Goal: Contribute content: Contribute content

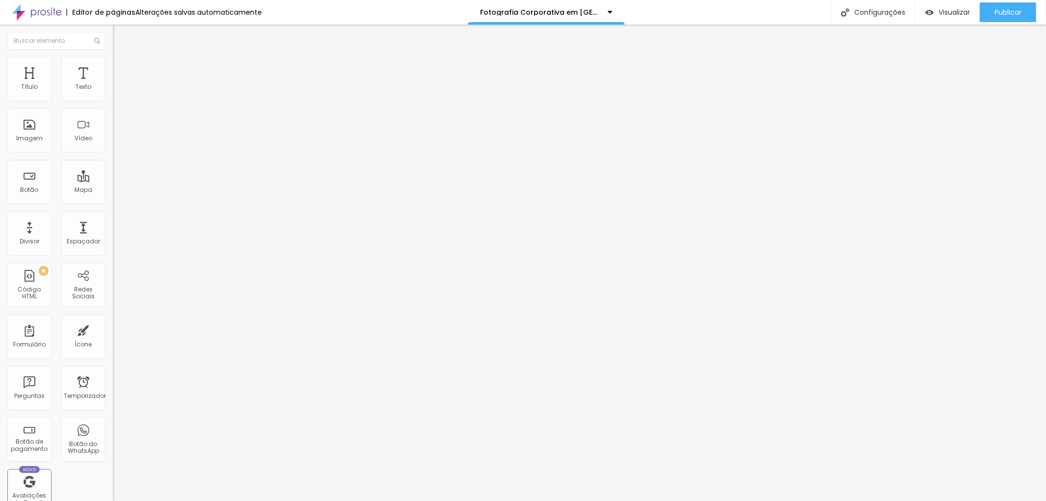
click at [120, 36] on img "button" at bounding box center [124, 36] width 8 height 8
click at [120, 39] on div "Editar nulo" at bounding box center [145, 36] width 51 height 8
click at [122, 66] on font "Avançado" at bounding box center [138, 63] width 32 height 8
click at [135, 38] on font "Editar nulo" at bounding box center [153, 36] width 36 height 10
click at [113, 414] on div "Editar nulo Estilo Avançado 10 Espaço de cima 10 Espaço de baixo ID HTML Classe…" at bounding box center [169, 263] width 113 height 476
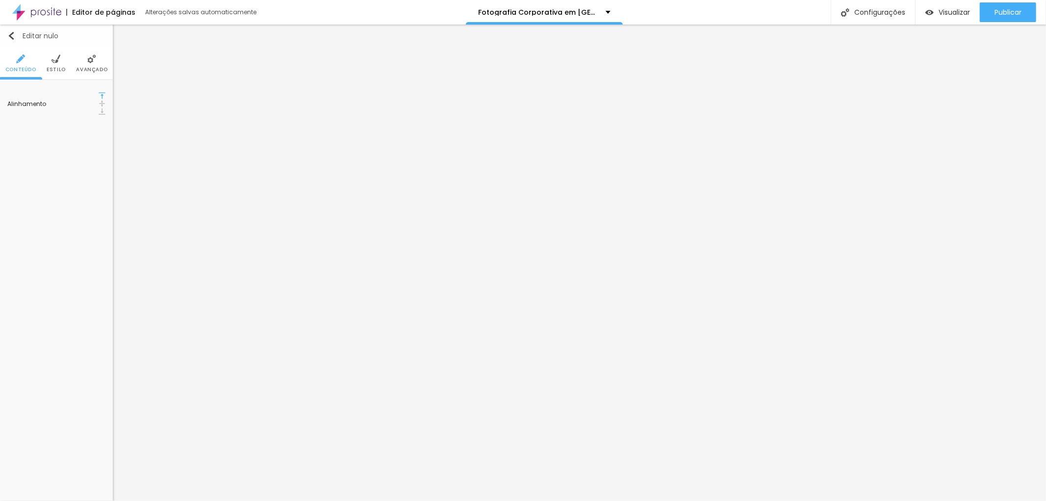
click at [12, 39] on img "button" at bounding box center [11, 36] width 8 height 8
click at [100, 99] on icon "button" at bounding box center [99, 99] width 4 height 4
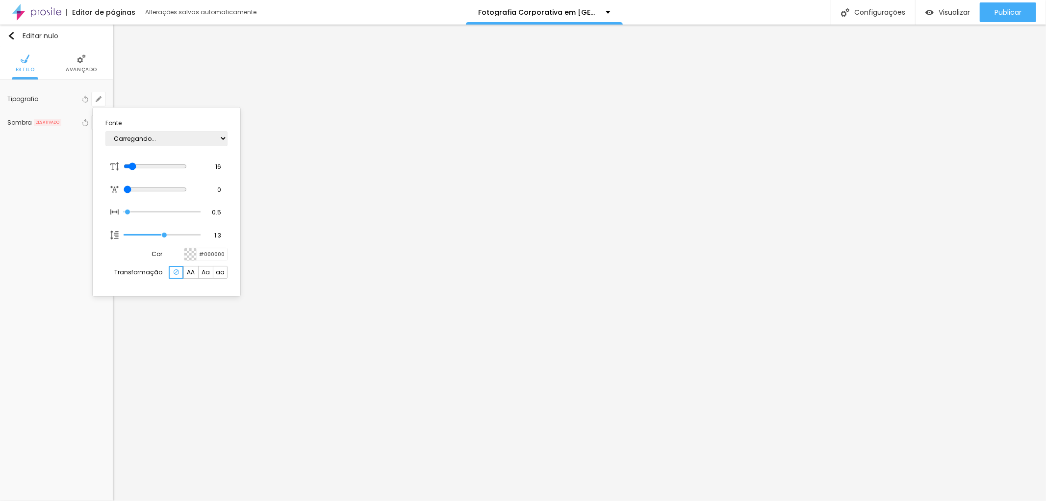
type input "1"
click at [133, 167] on input "range" at bounding box center [155, 166] width 63 height 8
click at [219, 141] on select "AbrilFatface-Regular Actor-Regular Alegreya AlegreyaBlack [PERSON_NAME] Allan-R…" at bounding box center [166, 138] width 122 height 15
select select "Montserrat"
click at [105, 131] on select "AbrilFatface-Regular Actor-Regular Alegreya AlegreyaBlack Alice Allan-Bold Alla…" at bounding box center [166, 138] width 122 height 15
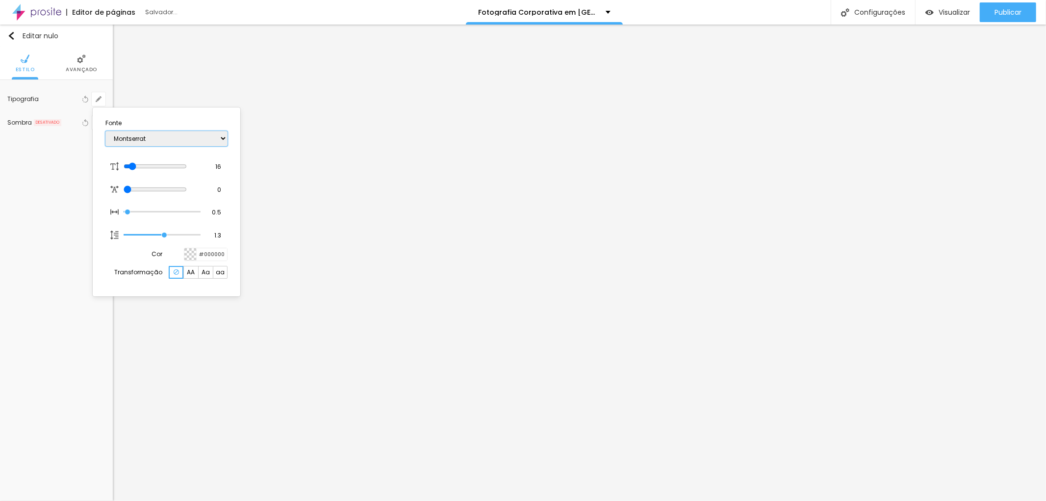
type input "1"
type input "28"
type input "1"
type input "38"
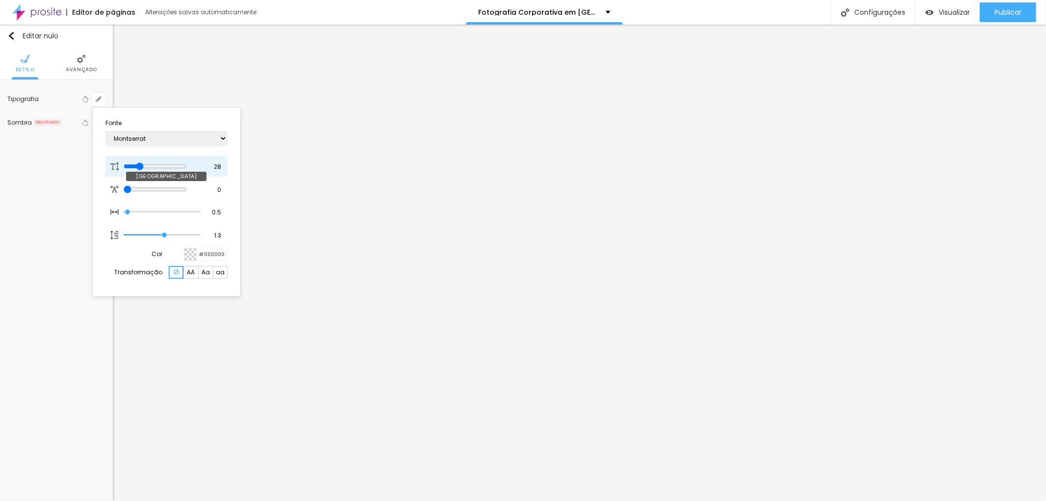
type input "38"
type input "1"
type input "44"
type input "1"
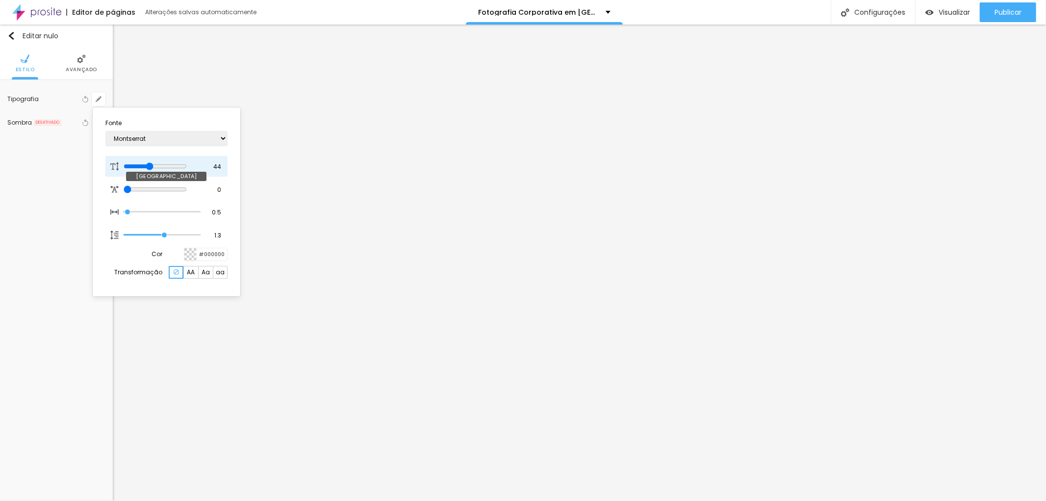
type input "46"
type input "1"
type input "48"
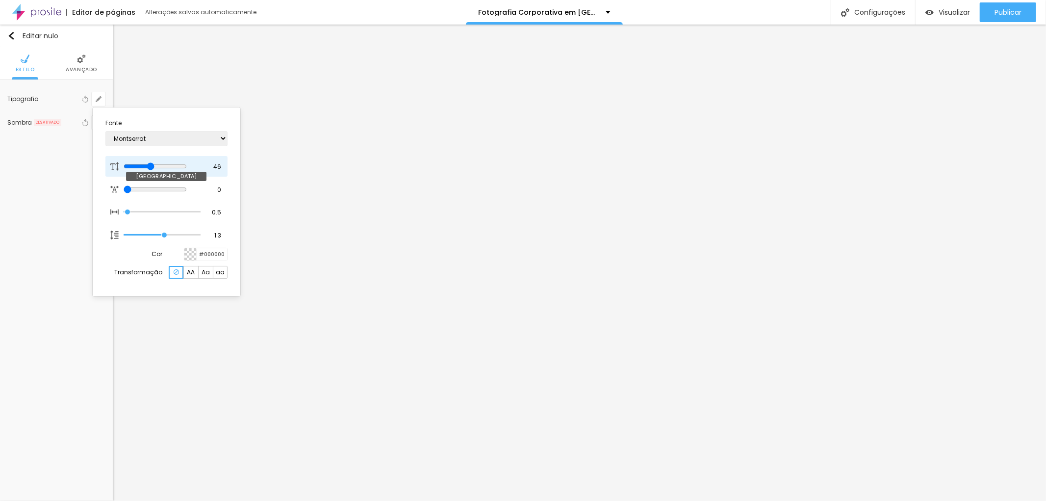
type input "1"
type input "49"
type input "1"
type input "47"
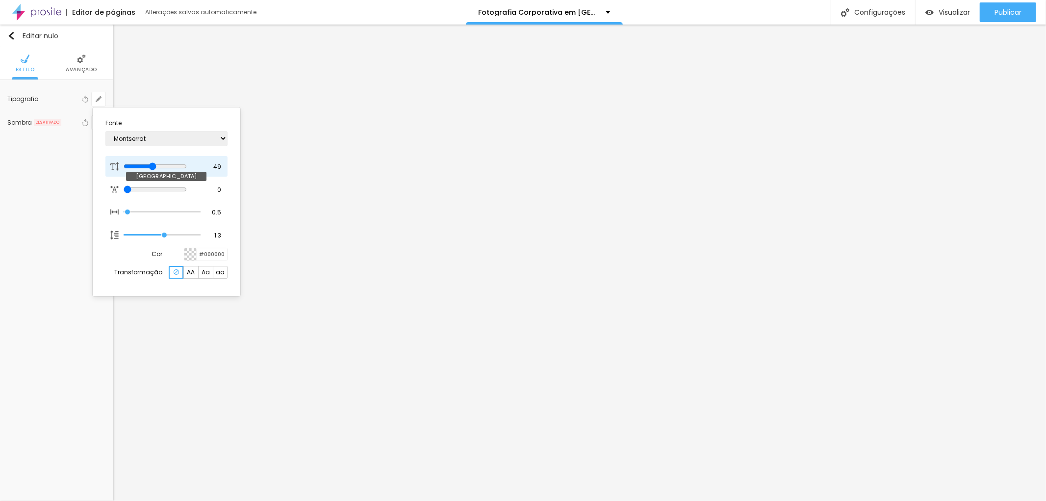
type input "47"
type input "1"
type input "46"
type input "1"
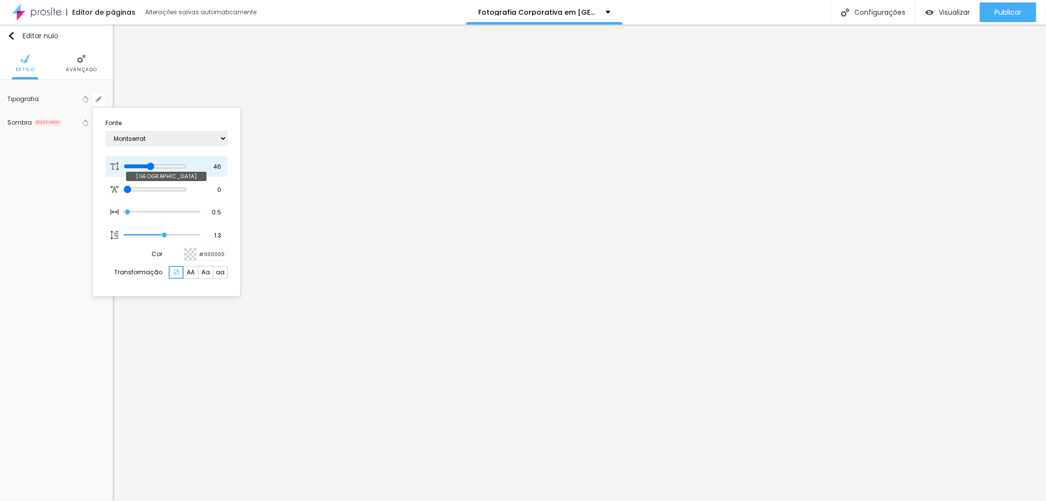
type input "44"
type input "1"
type input "43"
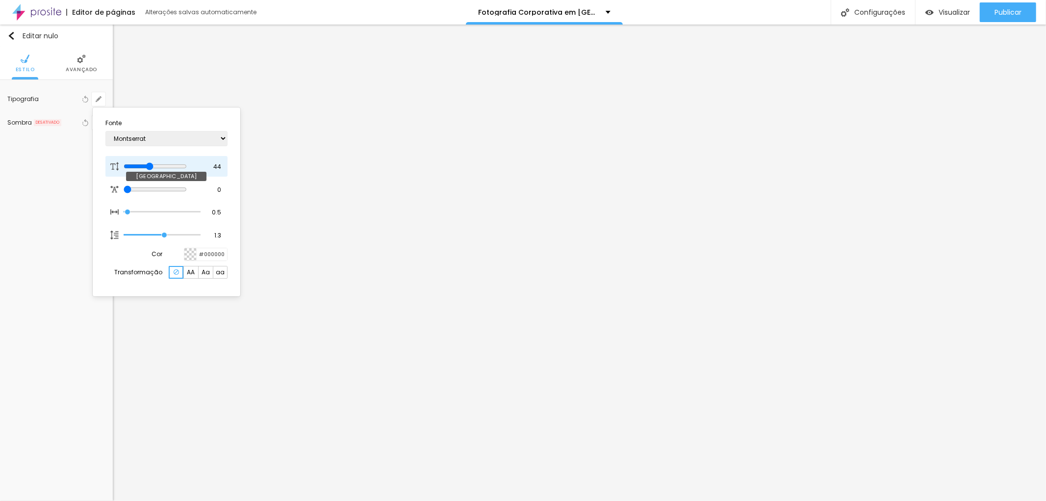
type input "1"
type input "41"
type input "1"
drag, startPoint x: 130, startPoint y: 163, endPoint x: 152, endPoint y: 167, distance: 21.9
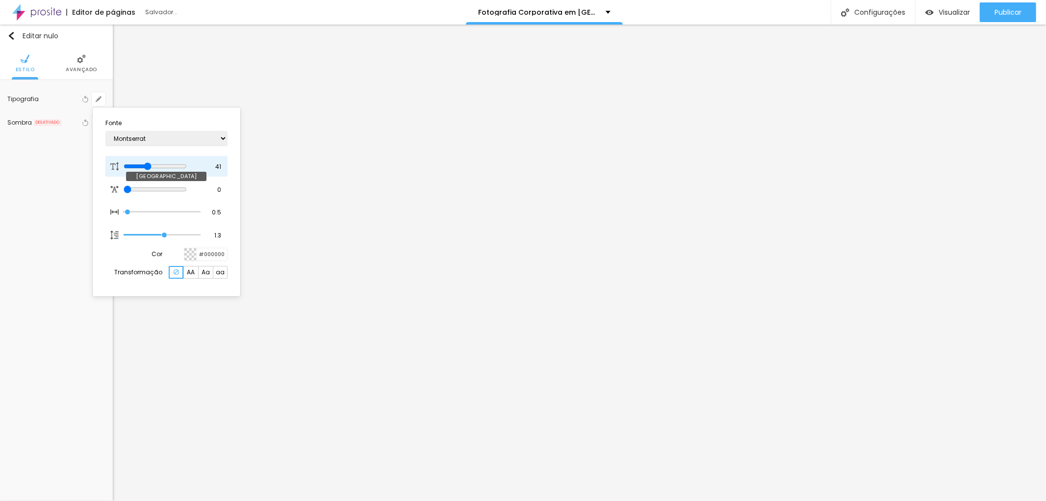
type input "41"
click at [152, 167] on input "range" at bounding box center [155, 166] width 63 height 8
type input "1"
click at [400, 127] on div at bounding box center [523, 250] width 1046 height 501
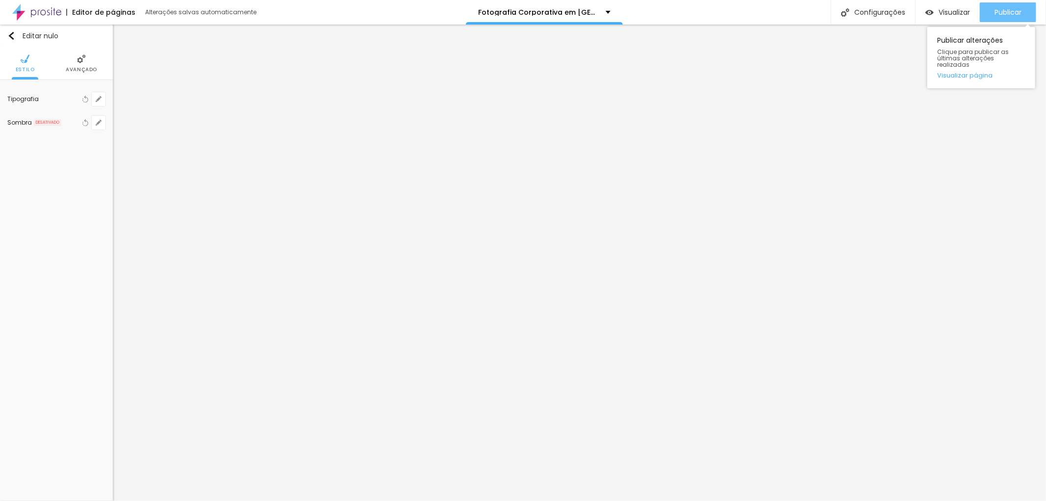
click at [999, 11] on font "Publicar" at bounding box center [1007, 12] width 27 height 10
click at [1018, 10] on font "Publicar" at bounding box center [1007, 12] width 27 height 10
click at [97, 99] on icon "button" at bounding box center [99, 99] width 6 height 6
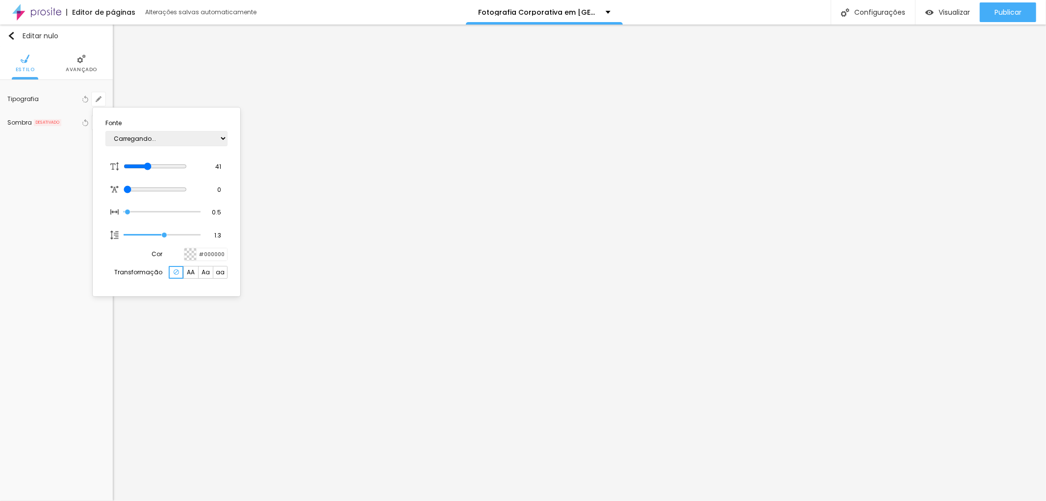
type input "1"
type input "0.6"
type input "1"
type input "0.7"
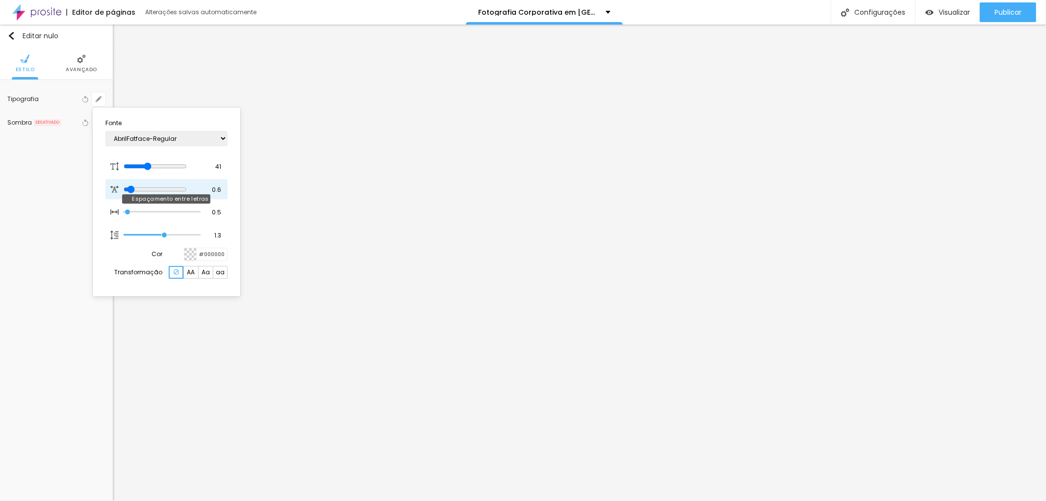
type input "0.7"
type input "1"
type input "0.7"
click at [132, 189] on input "range" at bounding box center [162, 189] width 76 height 5
type input "7"
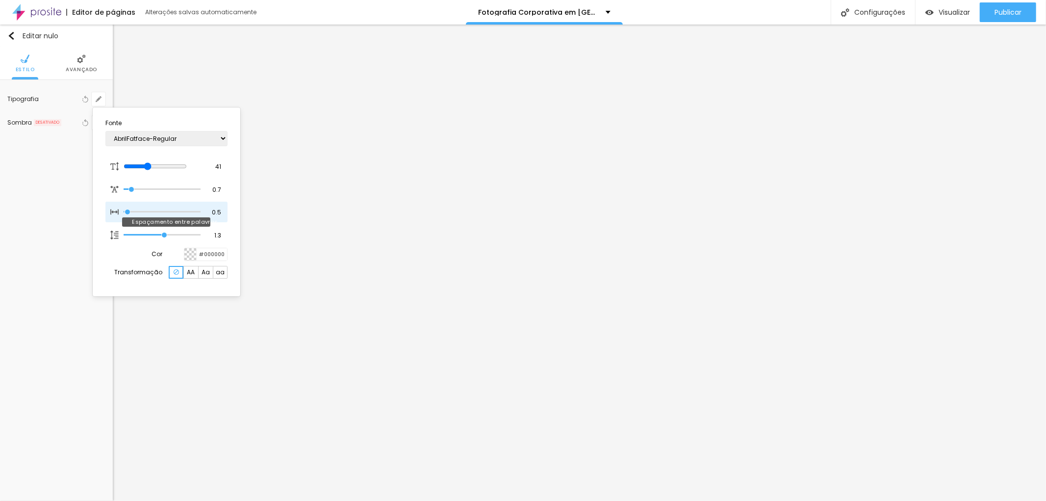
type input "7"
type input "9"
type input "10"
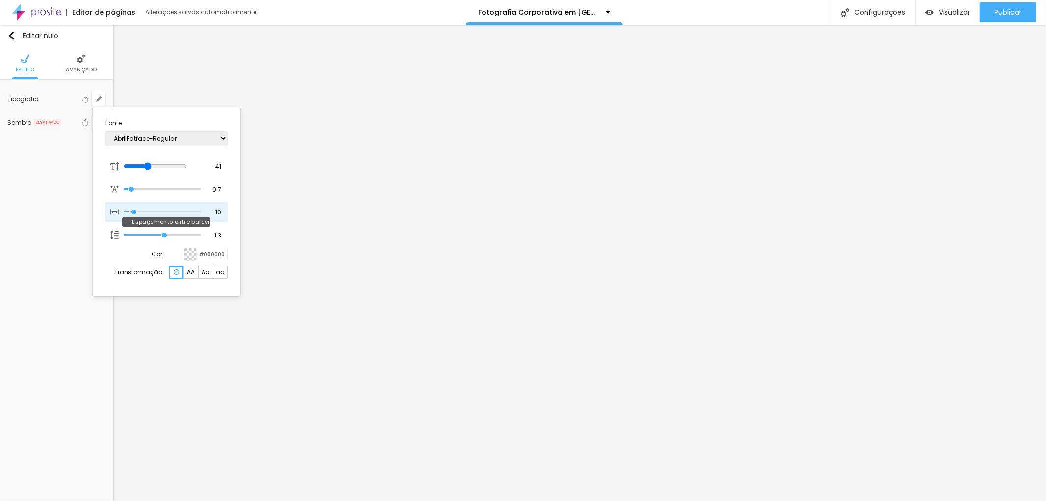
type input "11"
type input "13"
type input "15"
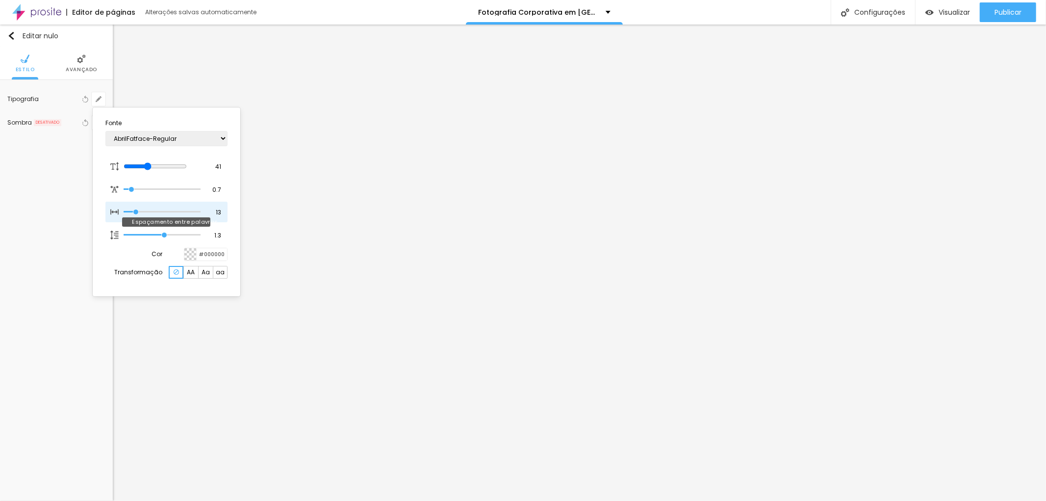
type input "15"
type input "16"
type input "19"
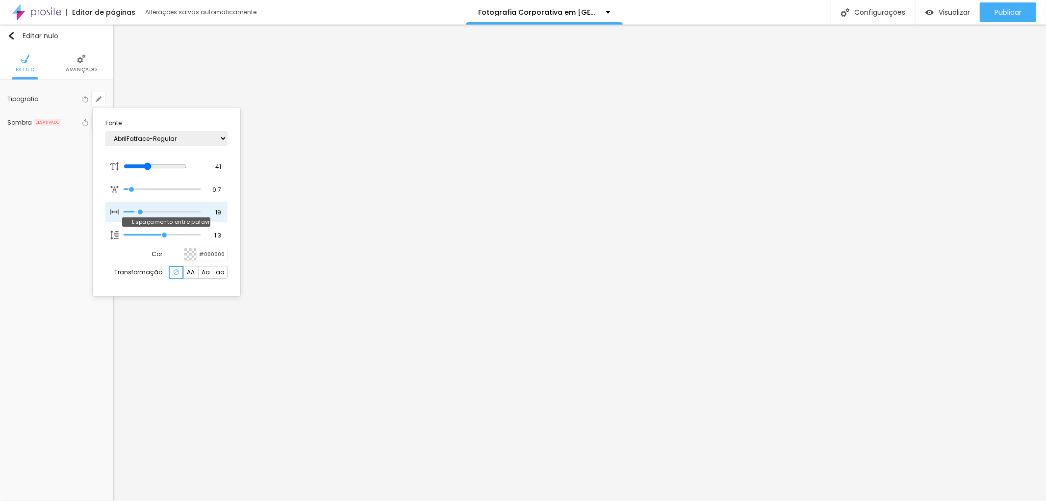
type input "21"
type input "23"
type input "22"
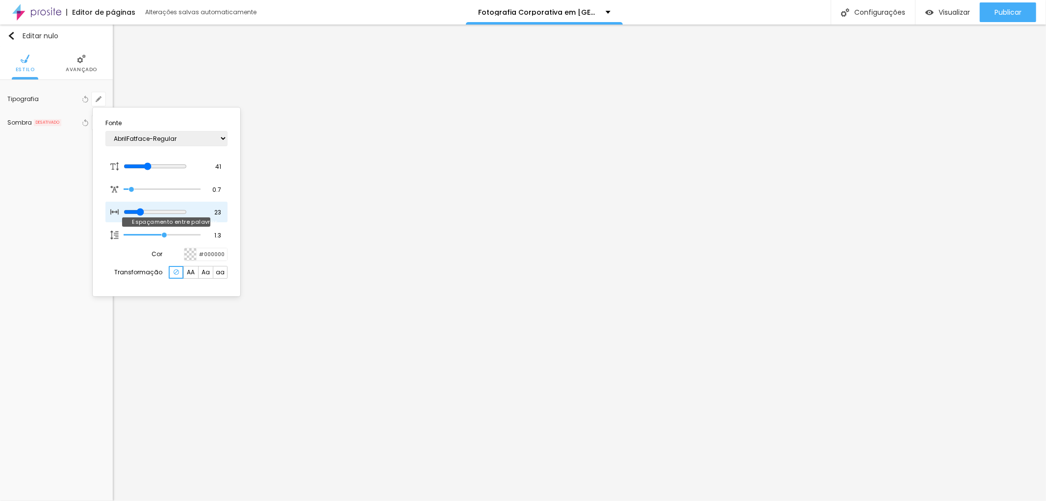
type input "22"
type input "20"
type input "18"
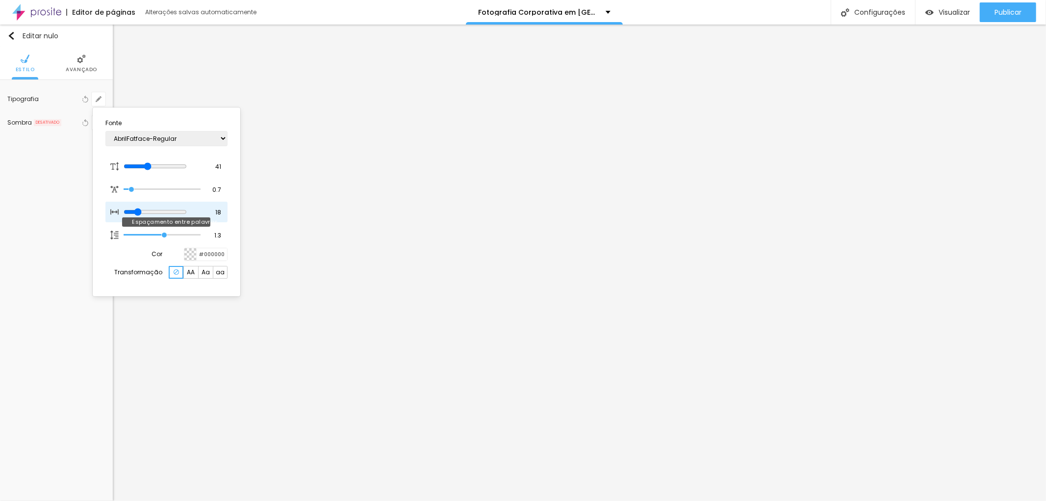
type input "17"
type input "16"
type input "15"
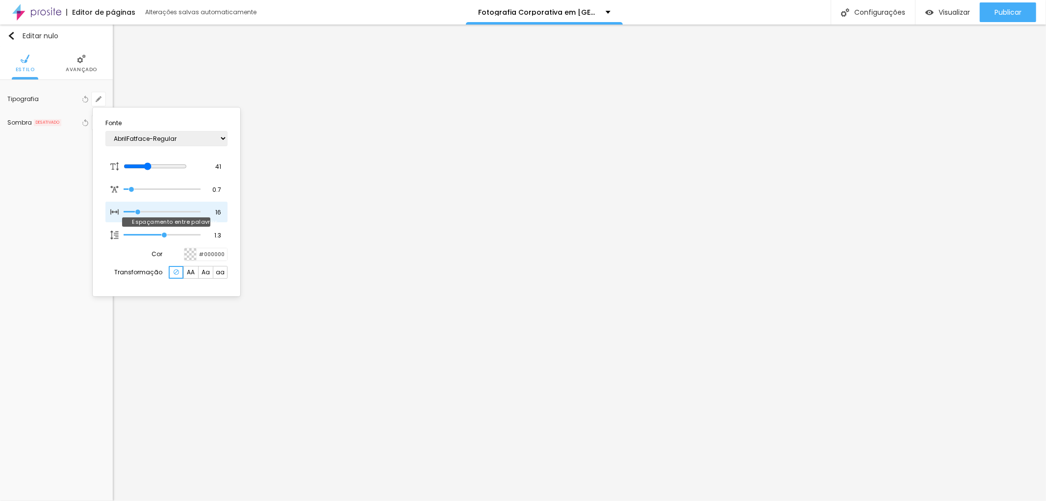
type input "15"
type input "13"
type input "12"
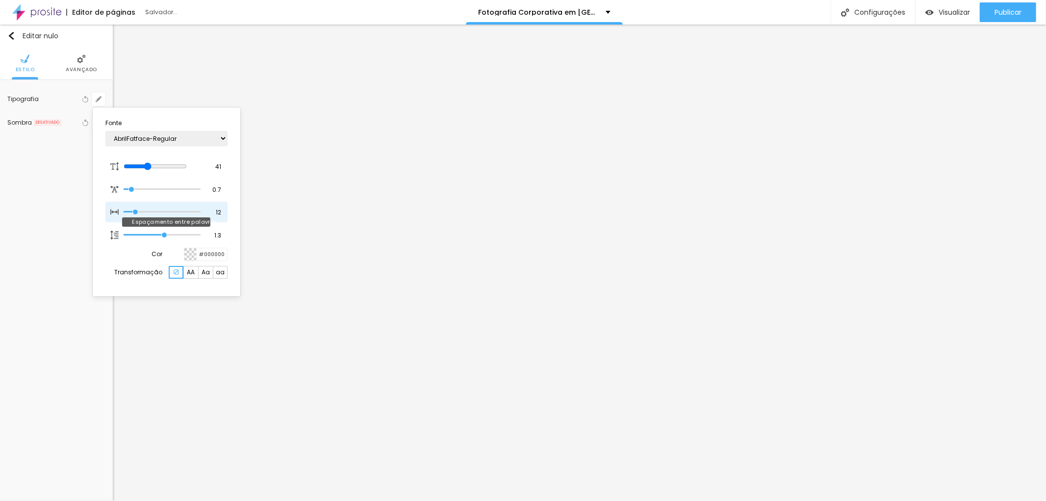
type input "11"
type input "10"
type input "9"
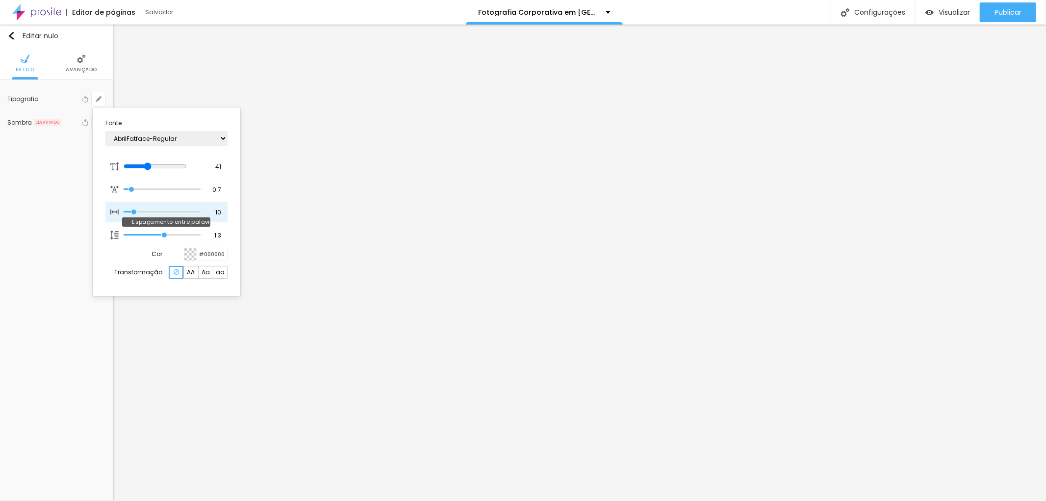
type input "9"
click at [133, 212] on input "range" at bounding box center [162, 211] width 76 height 5
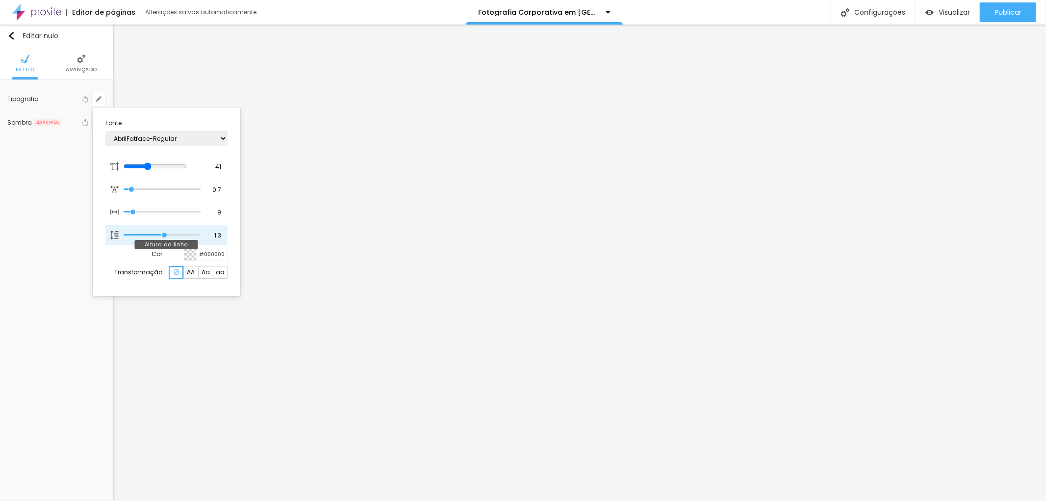
type input "1.4"
type input "1.5"
type input "1.6"
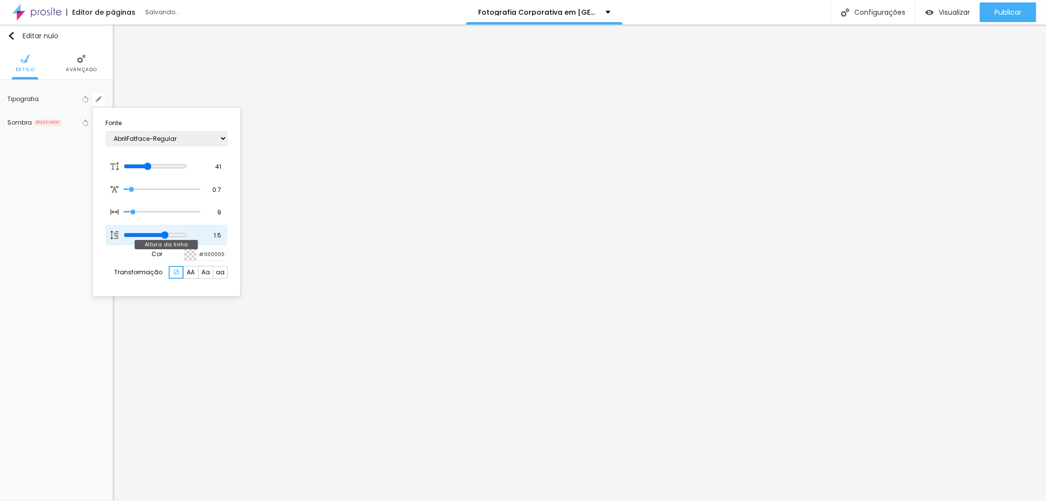
type input "1.6"
type input "1.7"
type input "1.8"
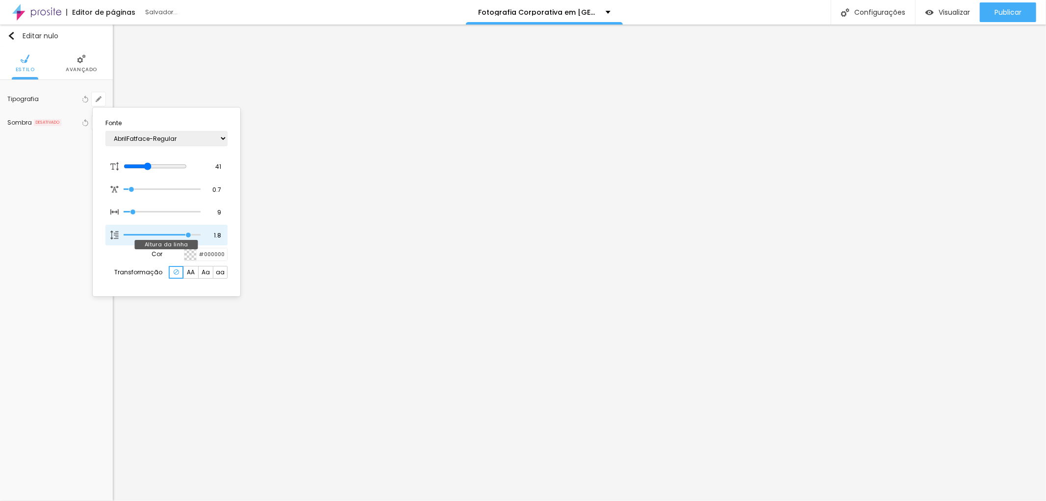
type input "1.9"
drag, startPoint x: 169, startPoint y: 234, endPoint x: 190, endPoint y: 241, distance: 21.7
type input "1.9"
click at [187, 239] on input "range" at bounding box center [155, 235] width 63 height 8
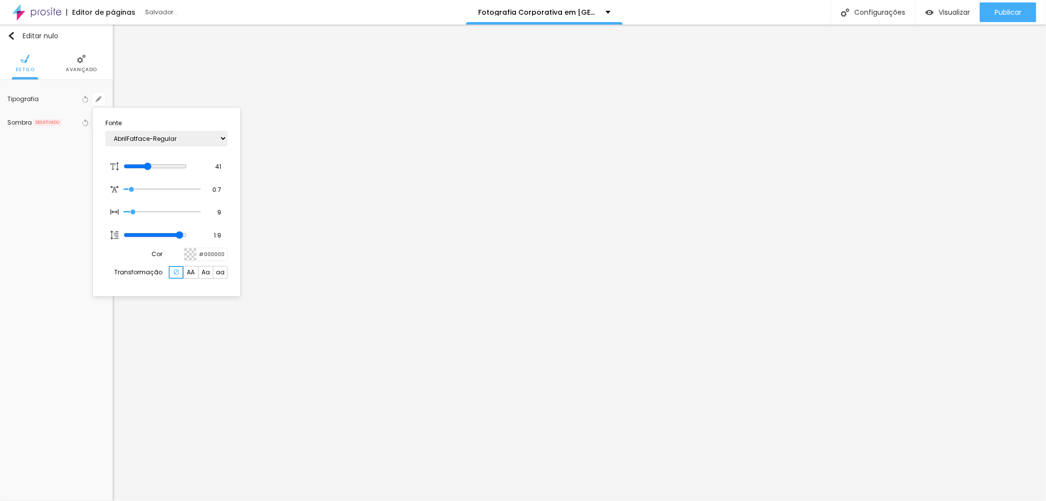
click at [103, 374] on div at bounding box center [523, 250] width 1046 height 501
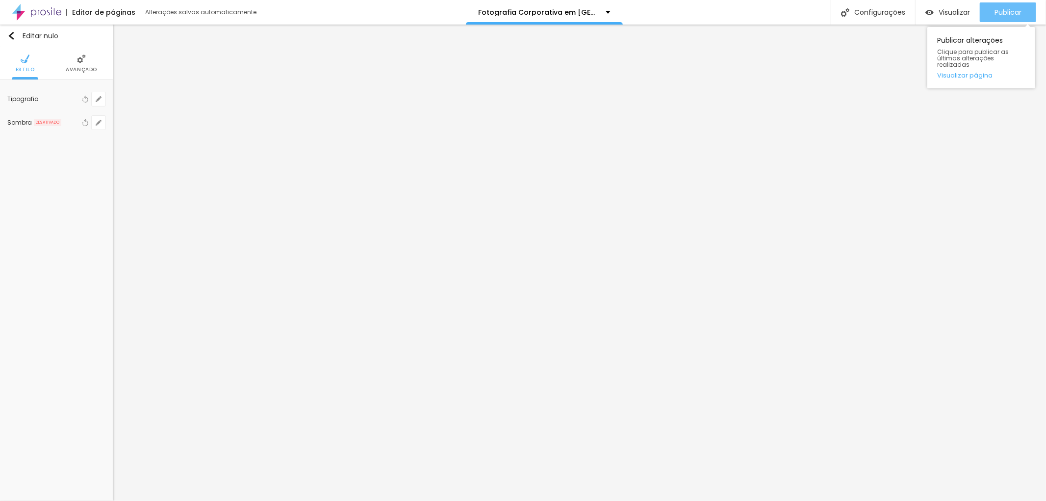
click at [1013, 10] on font "Publicar" at bounding box center [1007, 12] width 27 height 10
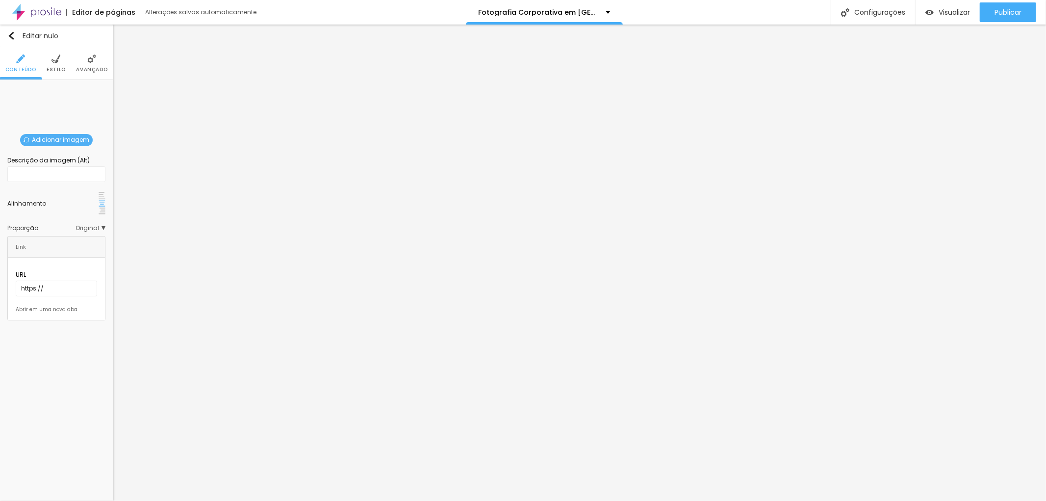
click at [60, 137] on font "Adicionar imagem" at bounding box center [60, 139] width 57 height 8
click at [84, 94] on font "Encaixotado" at bounding box center [80, 95] width 38 height 8
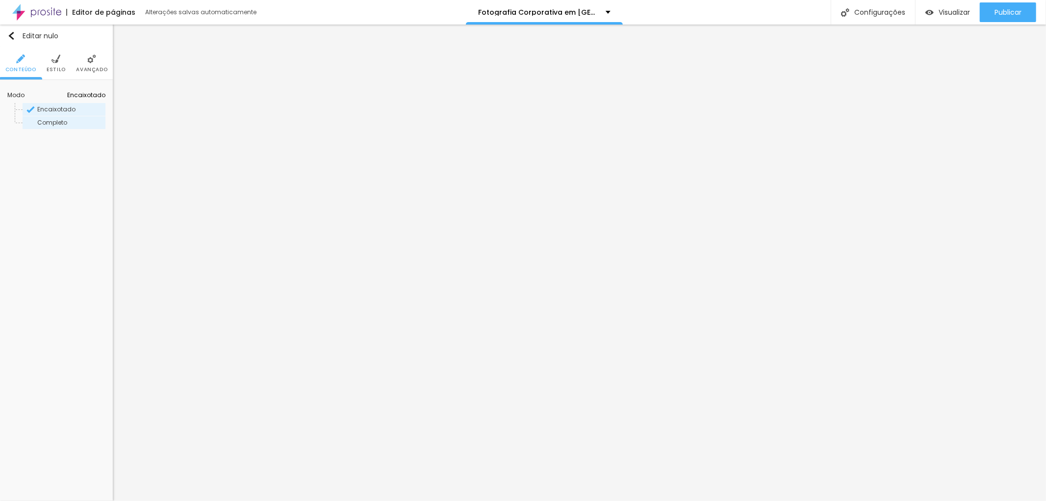
click at [58, 122] on font "Completo" at bounding box center [52, 122] width 30 height 8
click at [1012, 15] on font "Publicar" at bounding box center [1007, 12] width 27 height 10
click at [52, 65] on li "Estilo" at bounding box center [56, 63] width 19 height 32
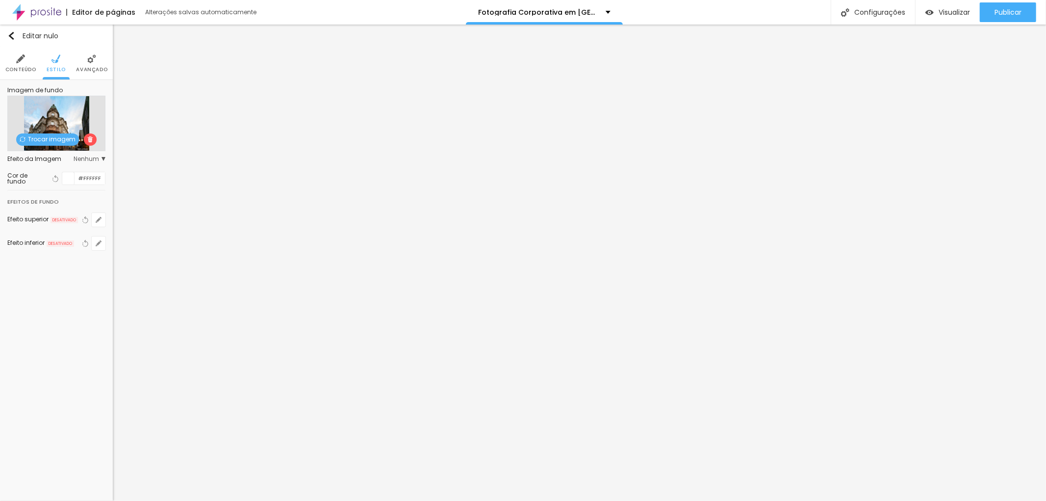
click at [97, 74] on li "Avançado" at bounding box center [91, 63] width 31 height 32
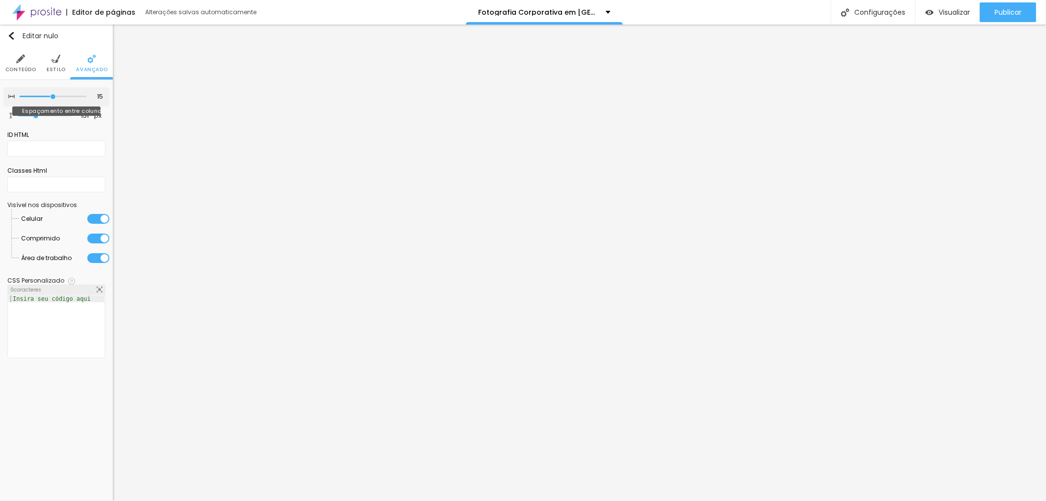
type input "10"
type input "15"
type input "20"
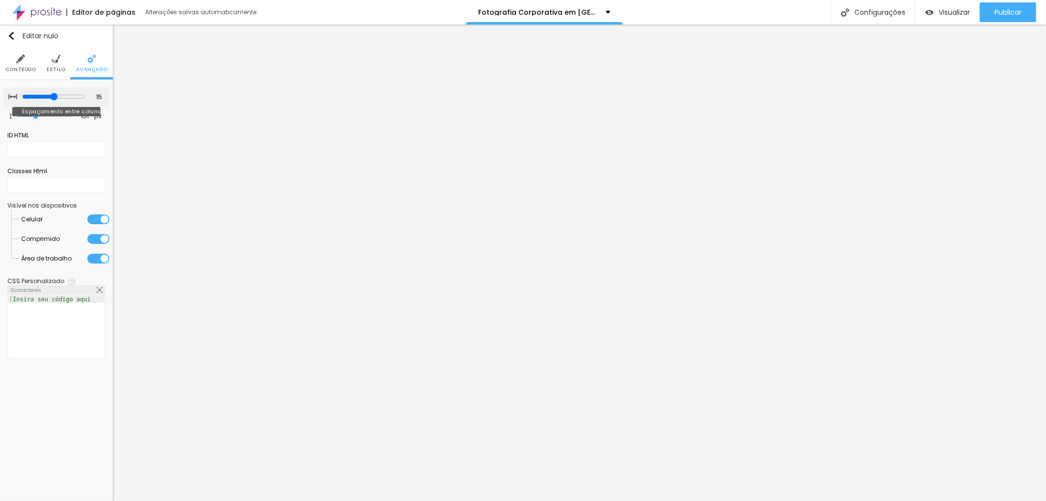
type input "20"
click at [62, 96] on input "range" at bounding box center [53, 96] width 67 height 5
click at [59, 54] on img at bounding box center [55, 58] width 9 height 9
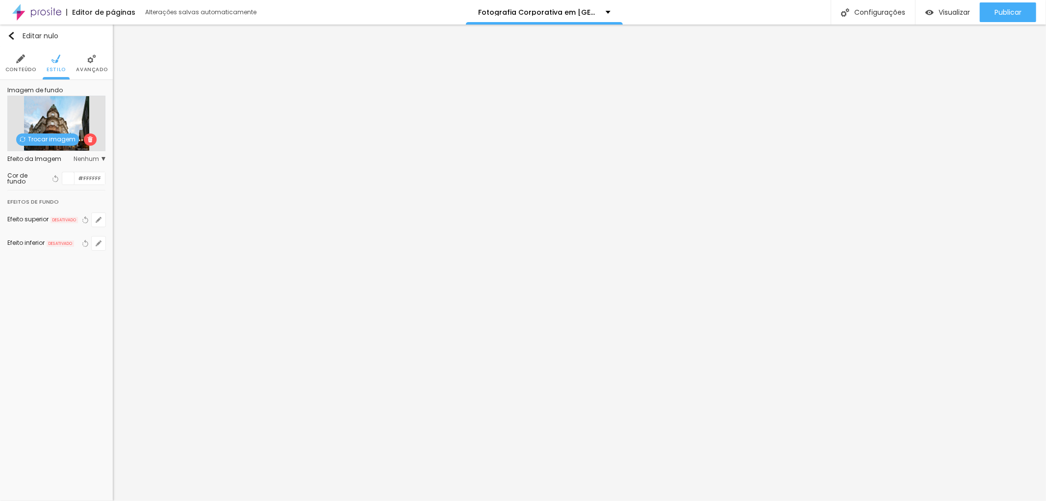
click at [27, 71] on font "Conteúdo" at bounding box center [20, 69] width 31 height 7
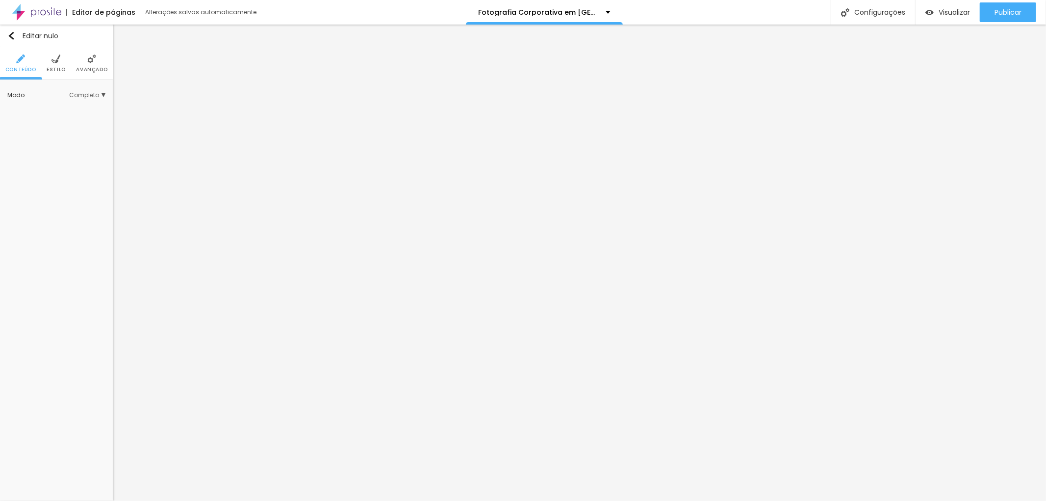
click at [103, 97] on span "Completo" at bounding box center [87, 95] width 36 height 6
click at [59, 110] on font "Encaixotado" at bounding box center [56, 109] width 38 height 8
click at [59, 67] on font "Estilo" at bounding box center [56, 69] width 19 height 7
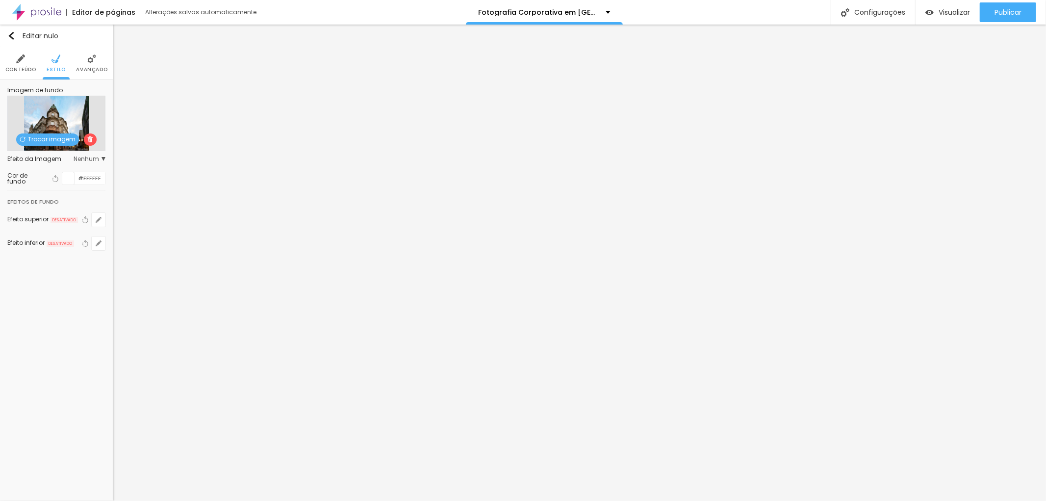
click at [90, 72] on font "Avançado" at bounding box center [91, 69] width 31 height 7
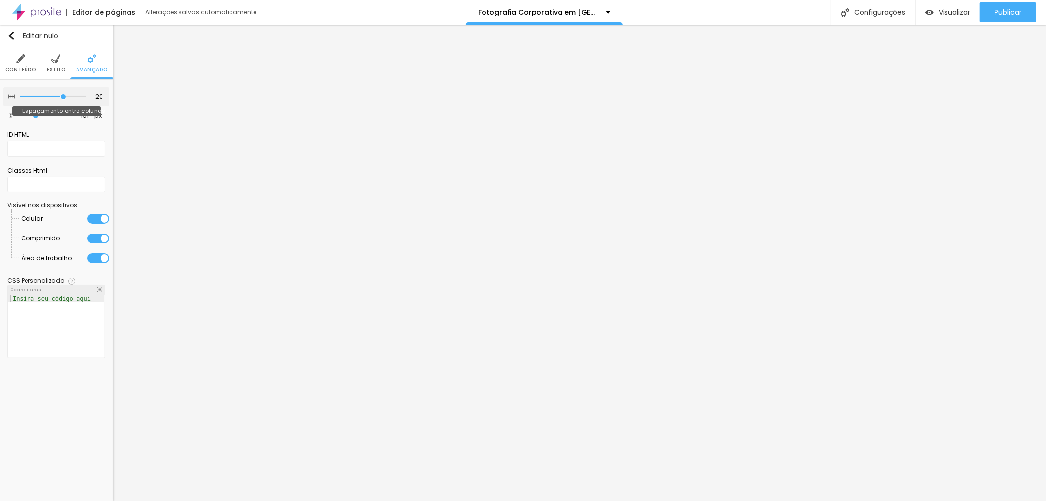
type input "15"
type input "20"
click at [60, 96] on input "range" at bounding box center [53, 96] width 67 height 5
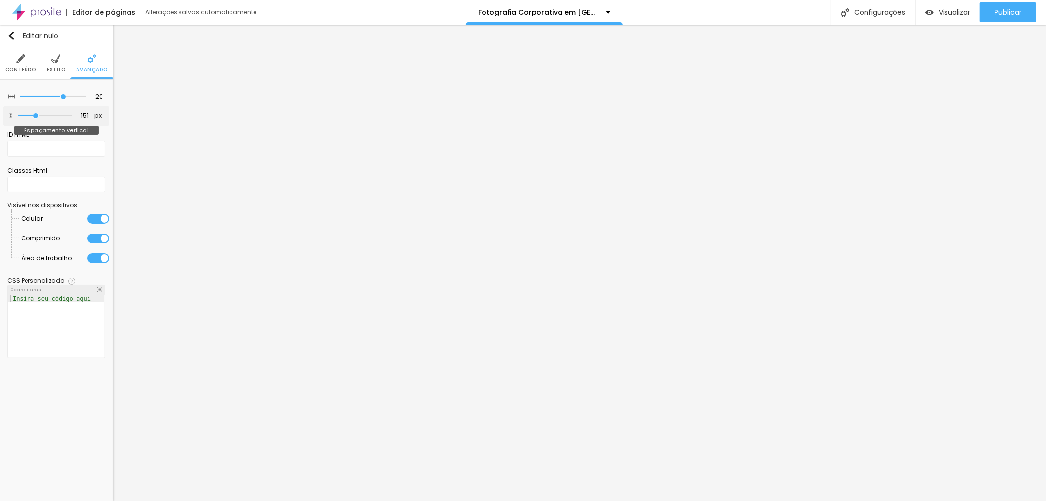
type input "163"
type input "134"
type input "128"
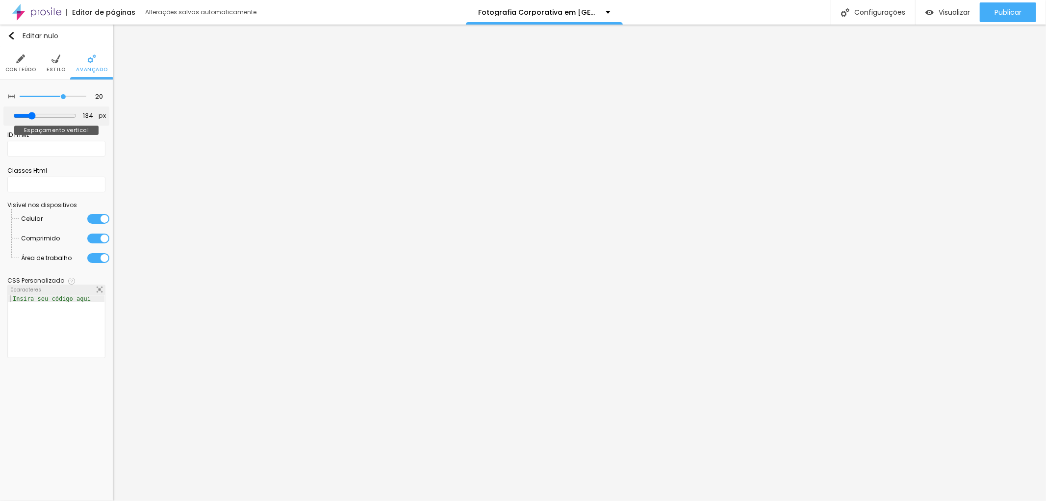
type input "128"
type input "122"
type input "110"
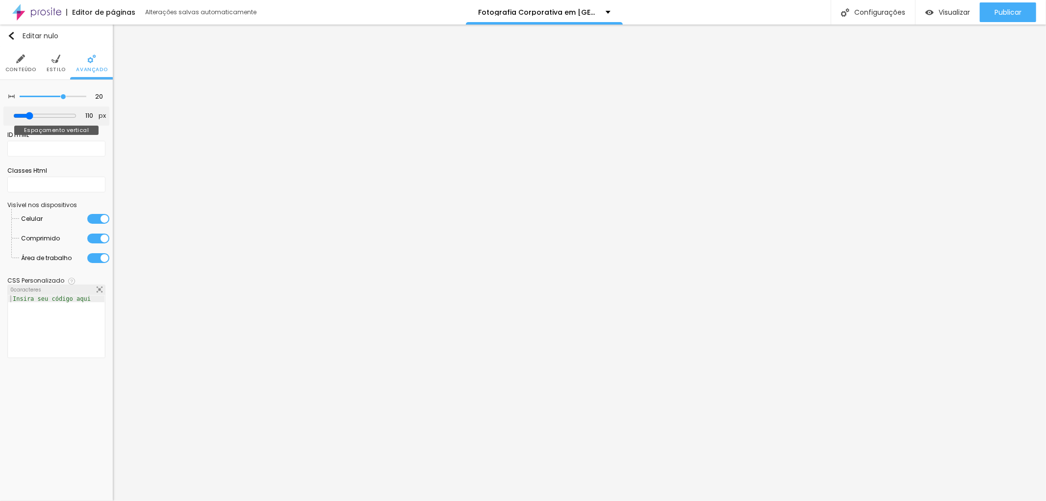
type input "99"
type input "75"
type input "87"
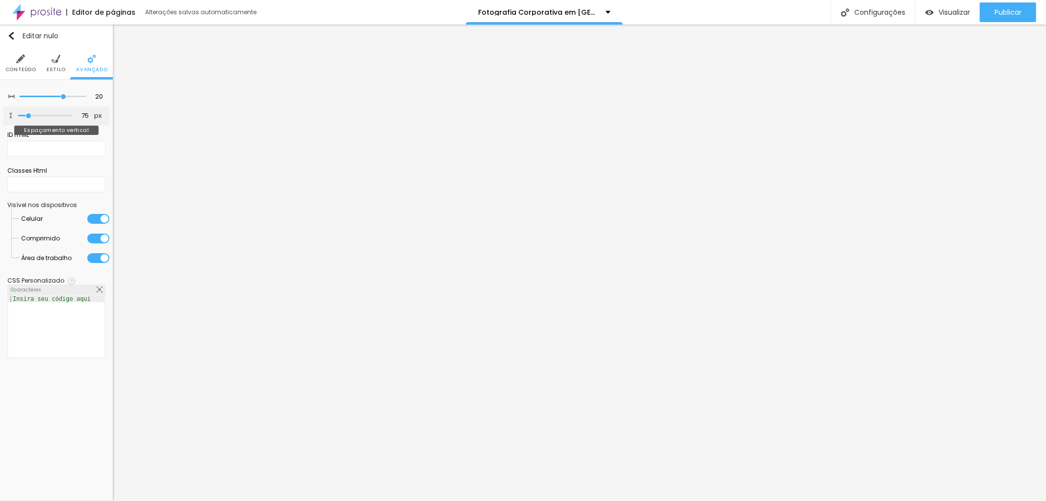
type input "87"
drag, startPoint x: 37, startPoint y: 114, endPoint x: 30, endPoint y: 113, distance: 7.5
type input "87"
click at [30, 113] on input "range" at bounding box center [44, 116] width 63 height 8
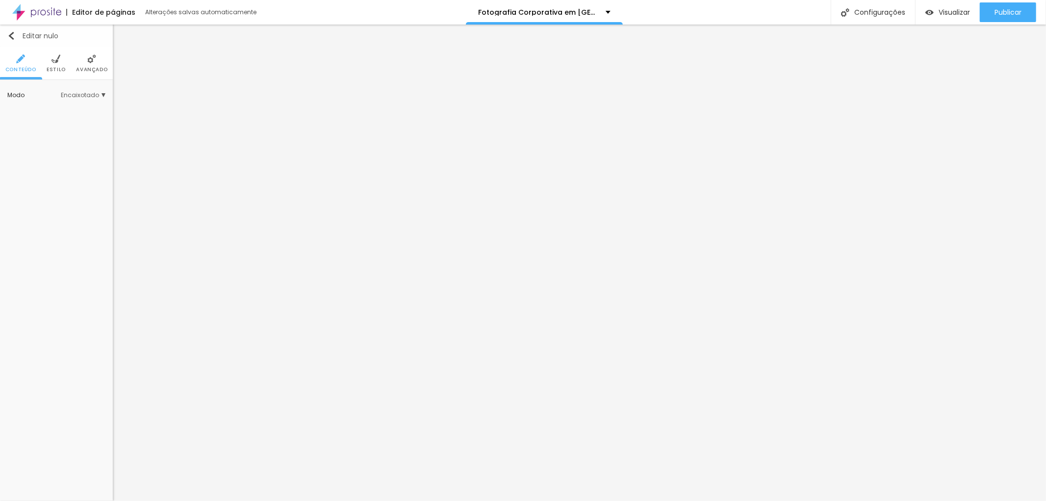
click at [14, 40] on button "Editar nulo" at bounding box center [56, 36] width 113 height 23
click at [101, 99] on icon "button" at bounding box center [99, 99] width 6 height 6
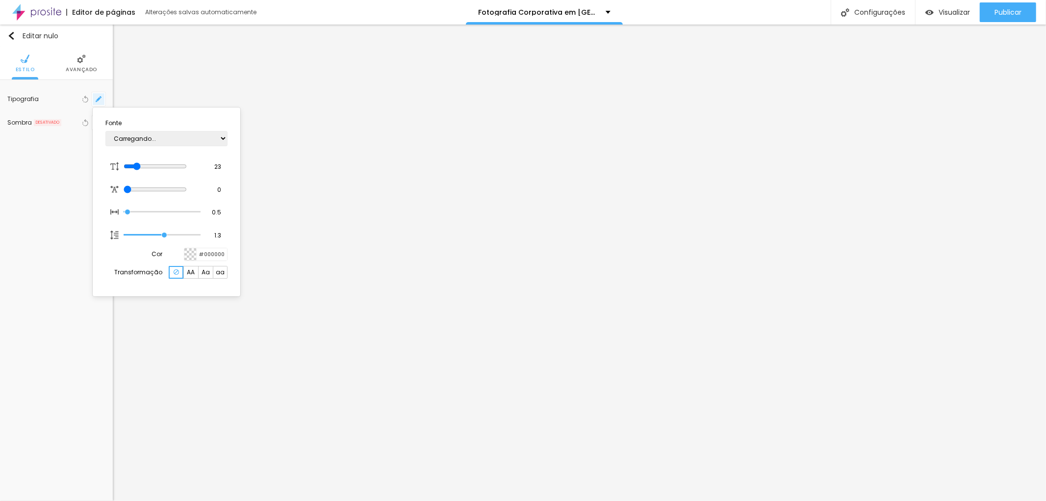
type input "1"
click at [552, 209] on div at bounding box center [523, 250] width 1046 height 501
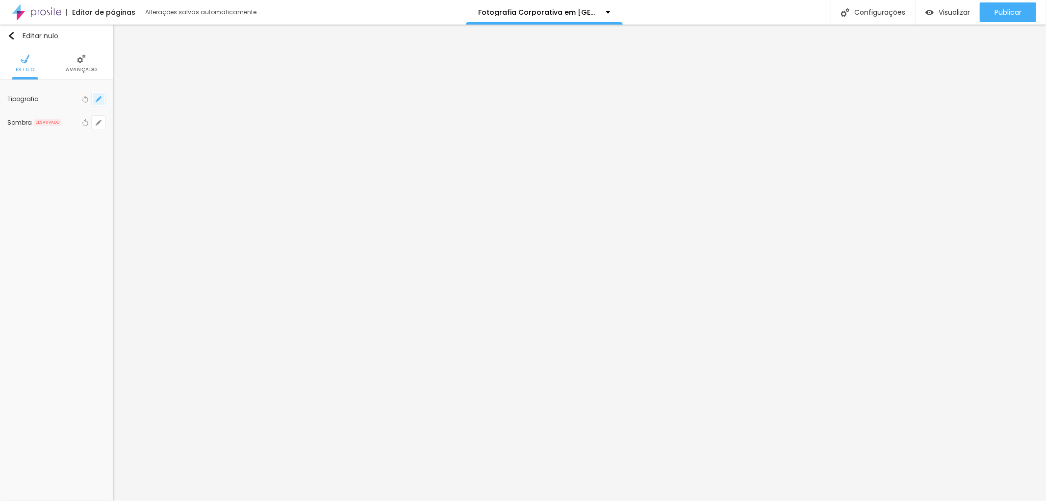
click at [103, 97] on button "button" at bounding box center [99, 99] width 14 height 14
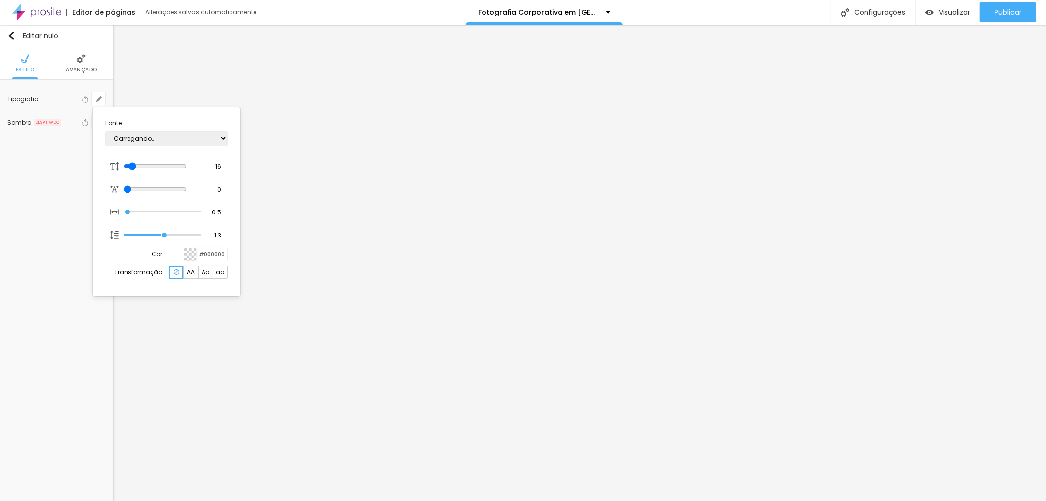
type input "1"
type input "18"
type input "1"
type input "20"
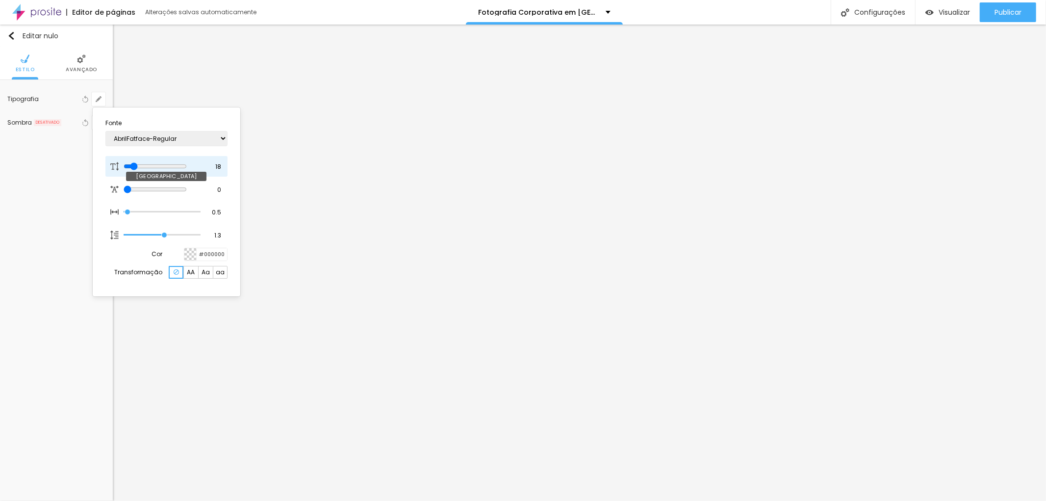
type input "20"
type input "1"
type input "21"
type input "1"
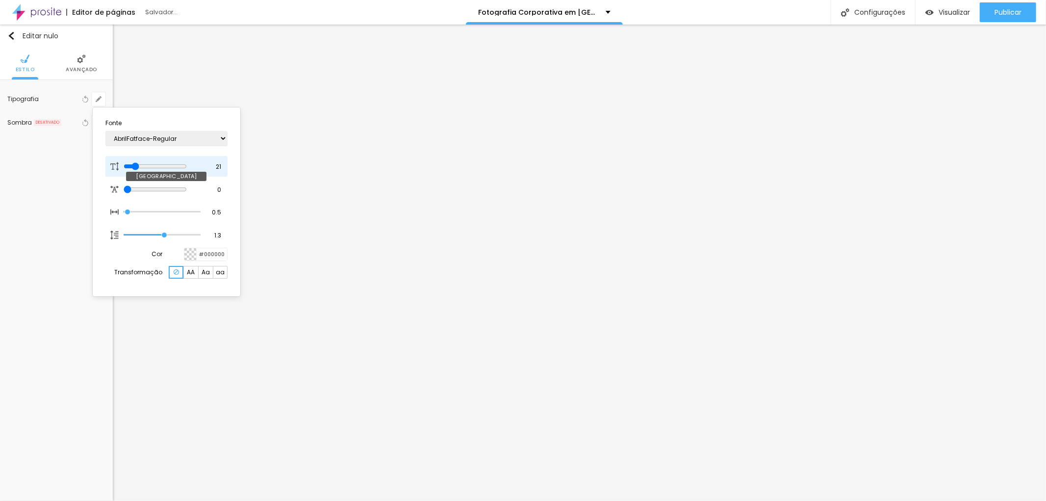
type input "23"
type input "1"
drag, startPoint x: 133, startPoint y: 168, endPoint x: 138, endPoint y: 168, distance: 5.4
type input "23"
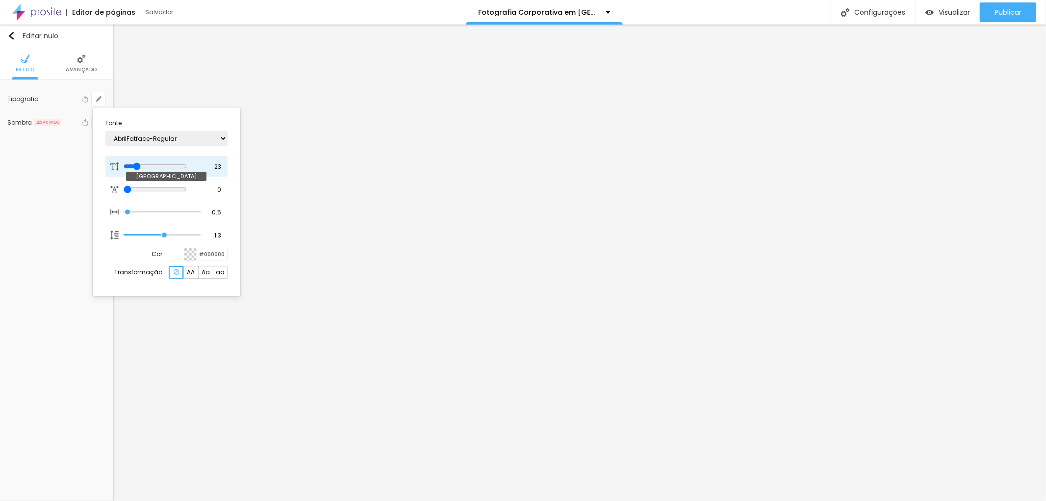
click at [138, 168] on input "range" at bounding box center [155, 166] width 63 height 8
type input "1"
click at [497, 185] on div at bounding box center [523, 250] width 1046 height 501
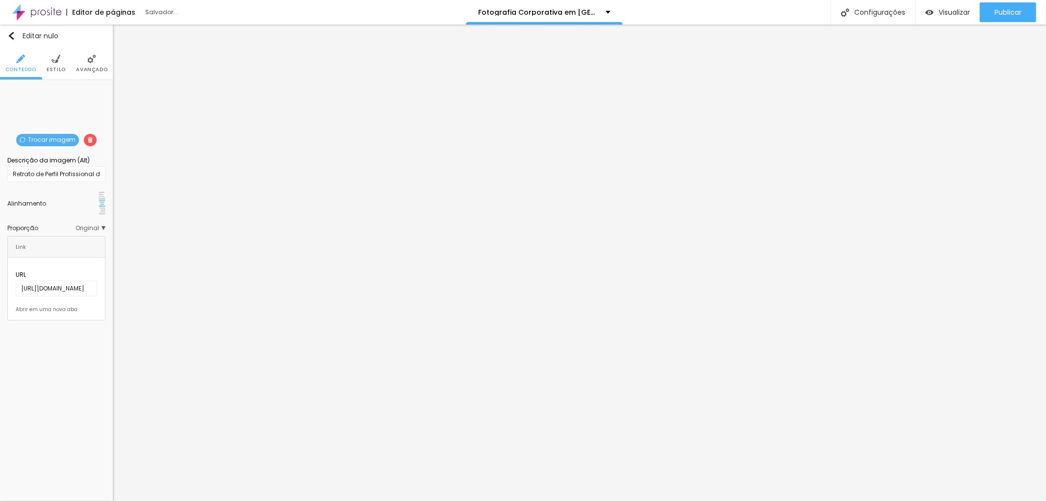
click at [52, 61] on img at bounding box center [55, 58] width 9 height 9
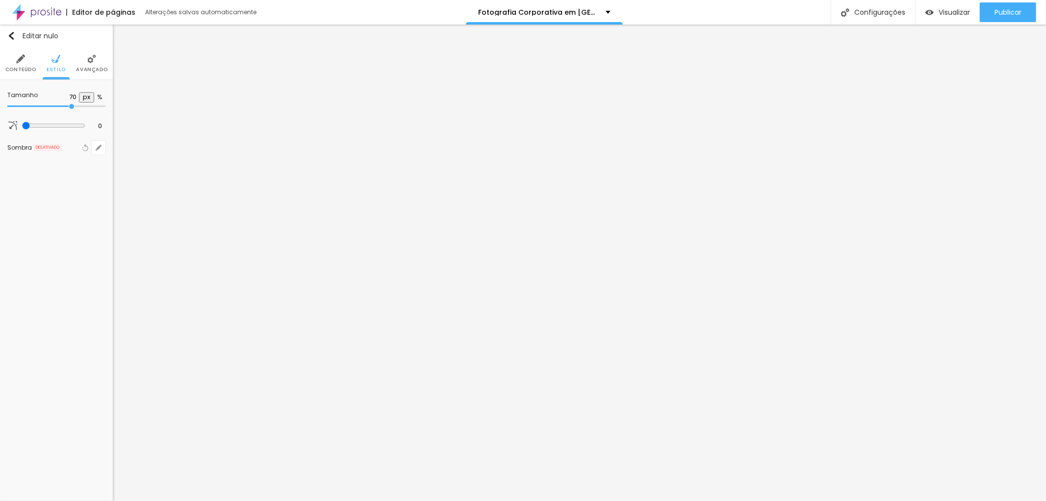
click at [89, 69] on font "Avançado" at bounding box center [91, 69] width 31 height 7
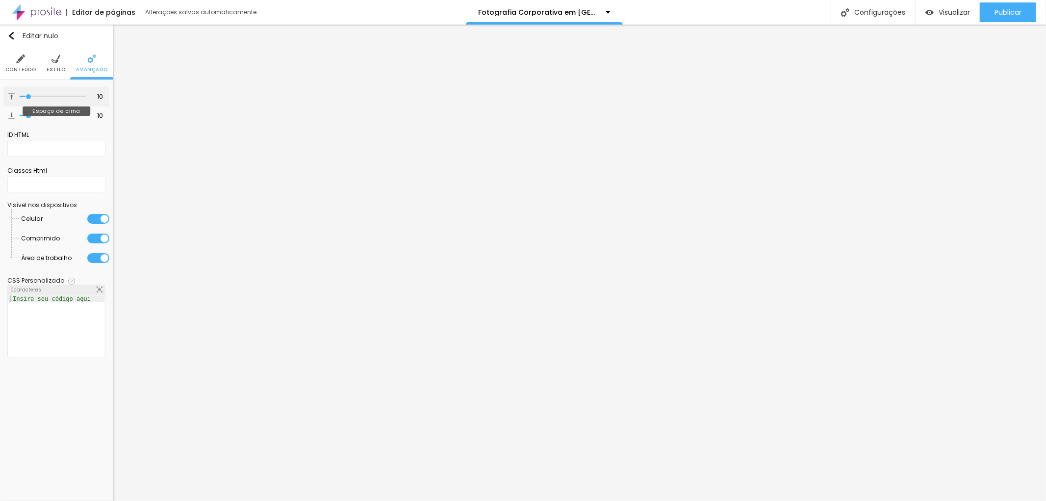
type input "12"
type input "13"
type input "15"
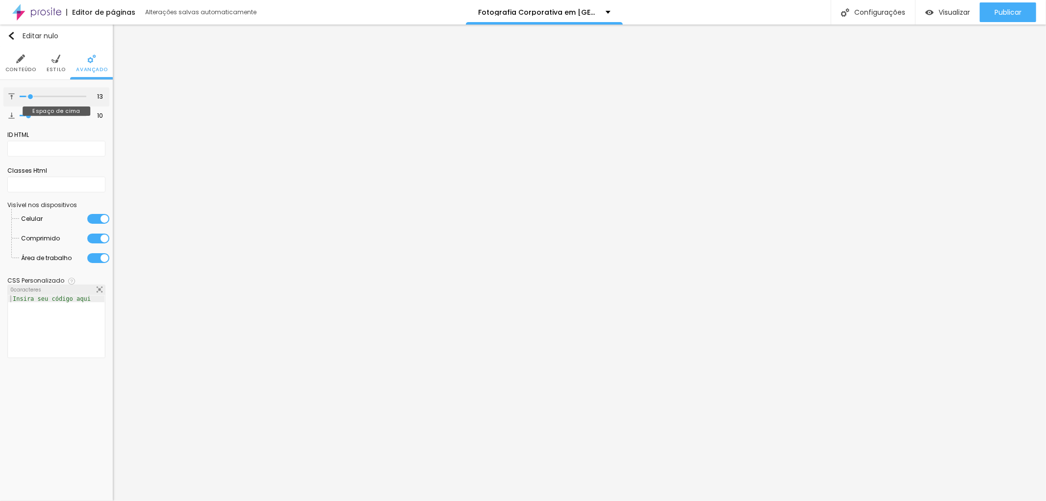
type input "15"
type input "16"
type input "17"
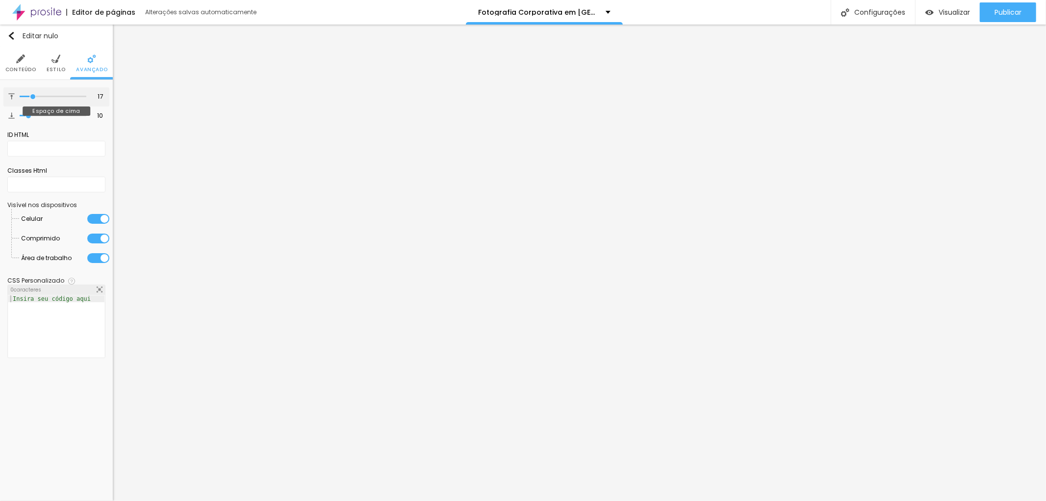
type input "20"
type input "23"
type input "26"
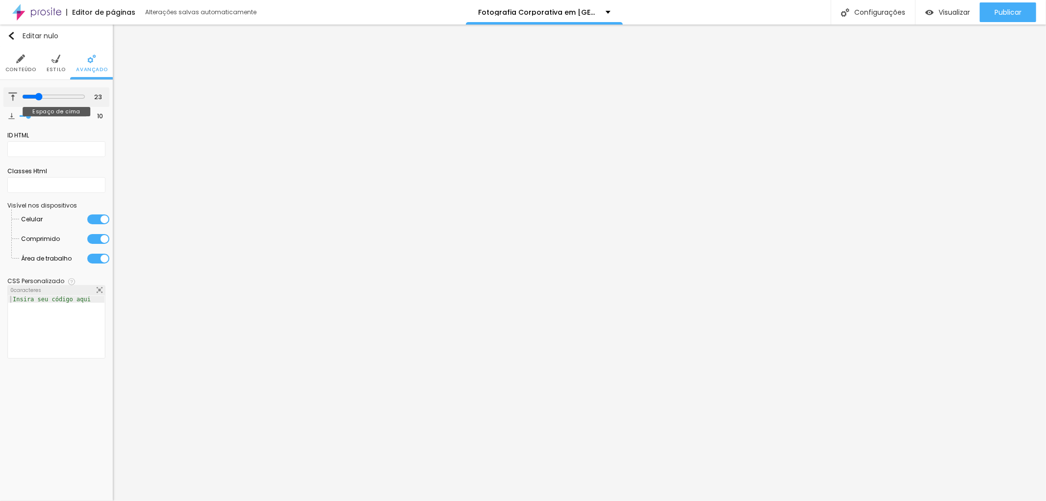
type input "26"
type input "27"
type input "30"
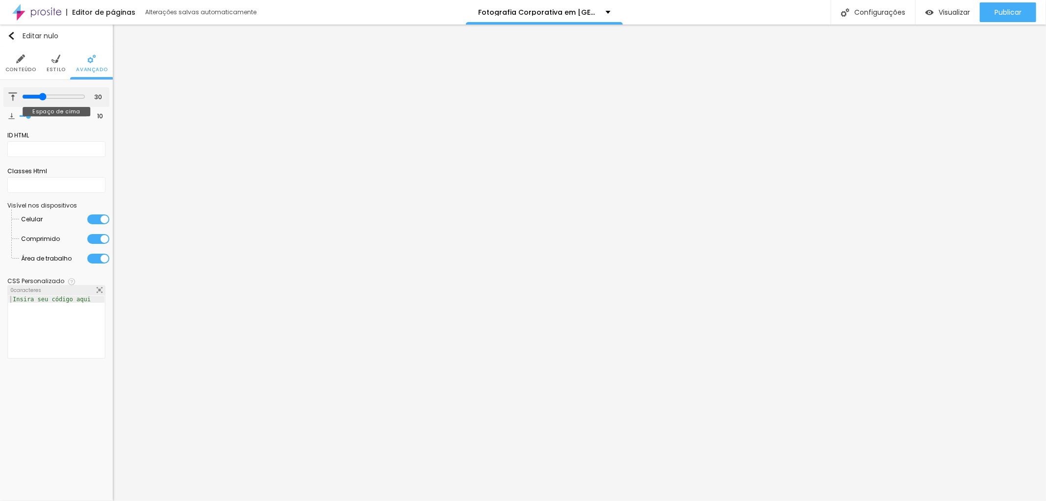
type input "31"
type input "32"
type input "34"
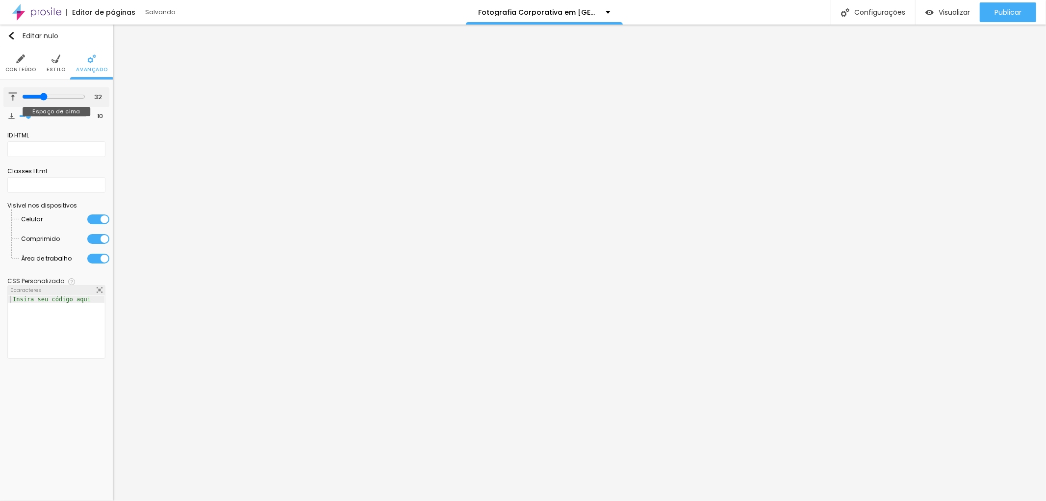
type input "34"
type input "35"
type input "42"
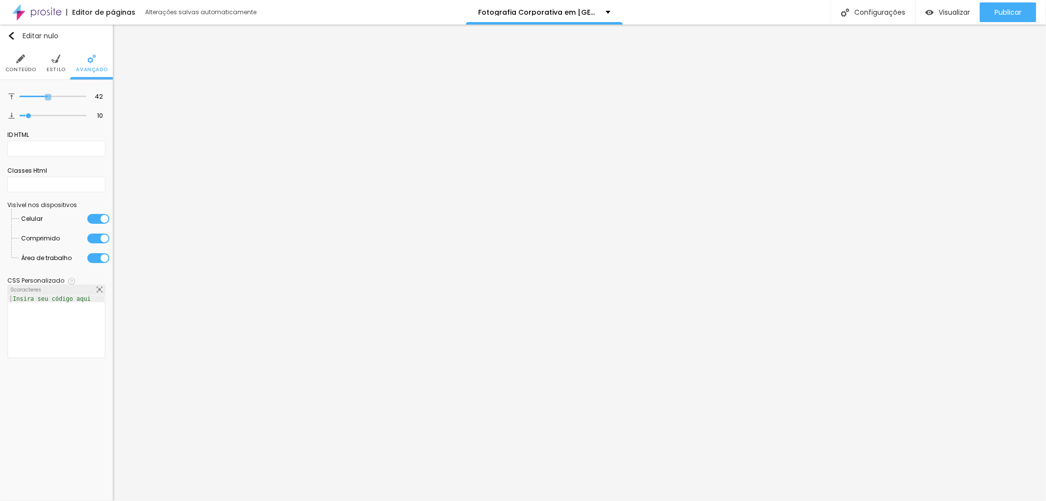
type input "41"
drag, startPoint x: 28, startPoint y: 98, endPoint x: 110, endPoint y: 126, distance: 87.1
type input "41"
click at [47, 99] on input "range" at bounding box center [53, 96] width 67 height 5
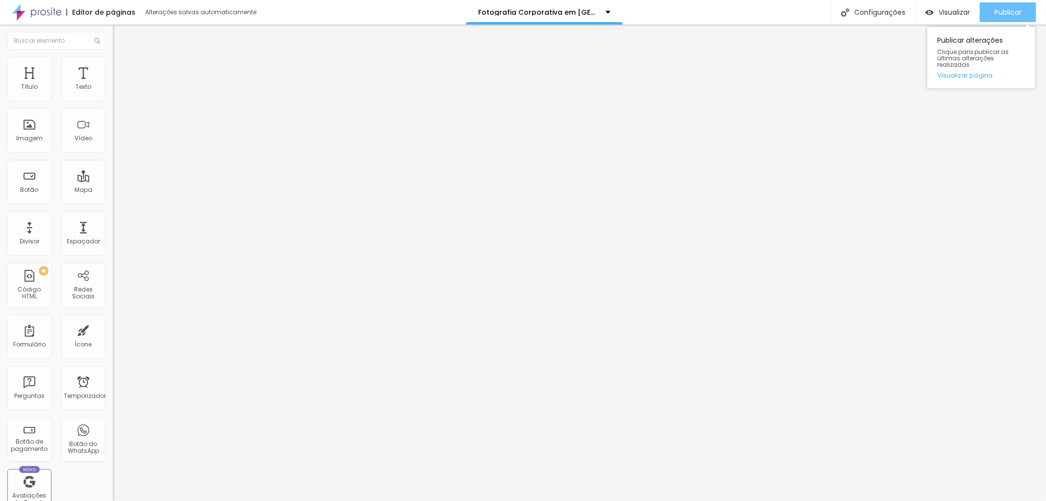
click at [1011, 10] on font "Publicar" at bounding box center [1007, 12] width 27 height 10
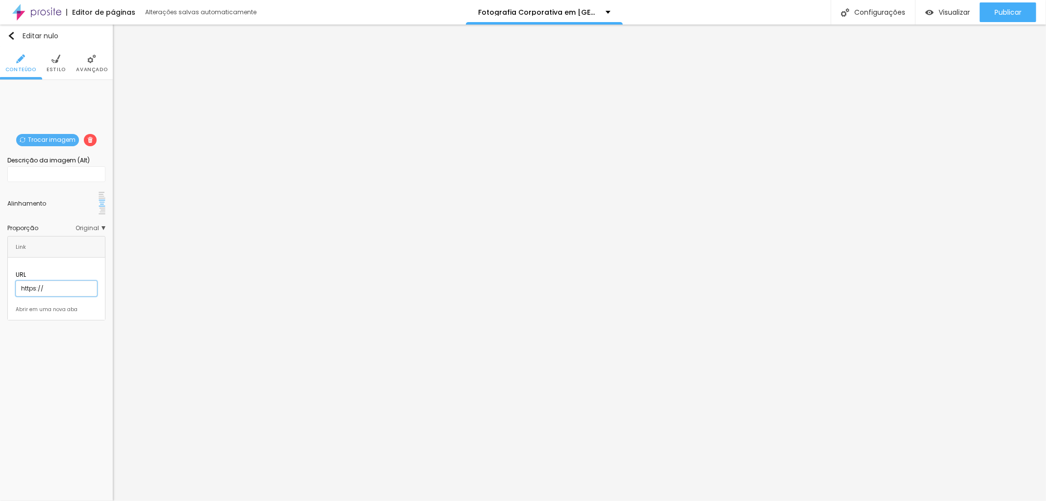
click at [40, 280] on input "https://" at bounding box center [56, 288] width 81 height 16
drag, startPoint x: 40, startPoint y: 263, endPoint x: 0, endPoint y: 268, distance: 40.4
click at [0, 268] on div "Trocar imagem Descrição da imagem (Alt) Alinhamento Proporção Original Cinema 1…" at bounding box center [56, 204] width 113 height 248
paste input "https://www.jottaphotopro.com.br/portfolio/fotografia-corporativa-lifestyle/764…"
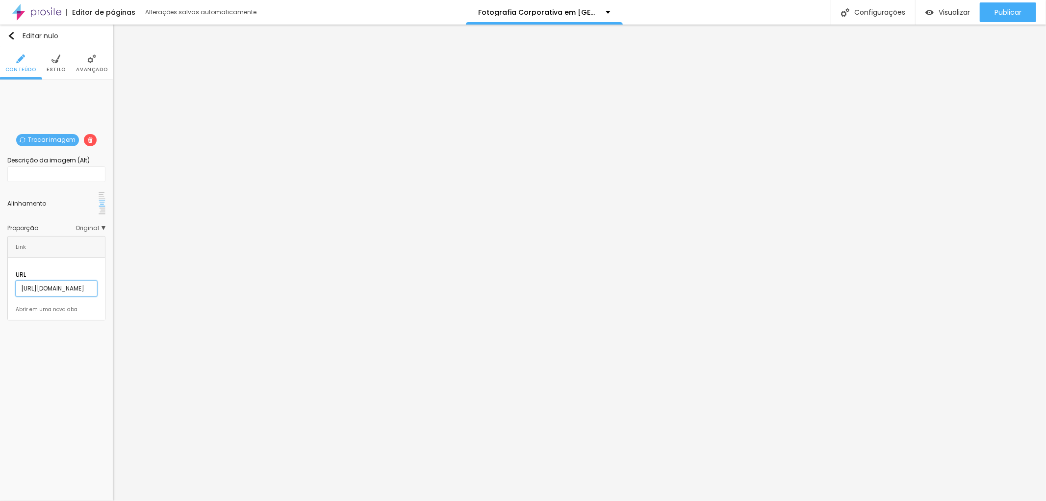
type input "https://www.jottaphotopro.com.br/portfolio/fotografia-corporativa-lifestyle/764…"
click at [30, 177] on input "text" at bounding box center [56, 174] width 98 height 16
click at [29, 172] on input "Dra carolina" at bounding box center [56, 174] width 98 height 16
click at [56, 175] on input "Dra Carolina" at bounding box center [56, 174] width 98 height 16
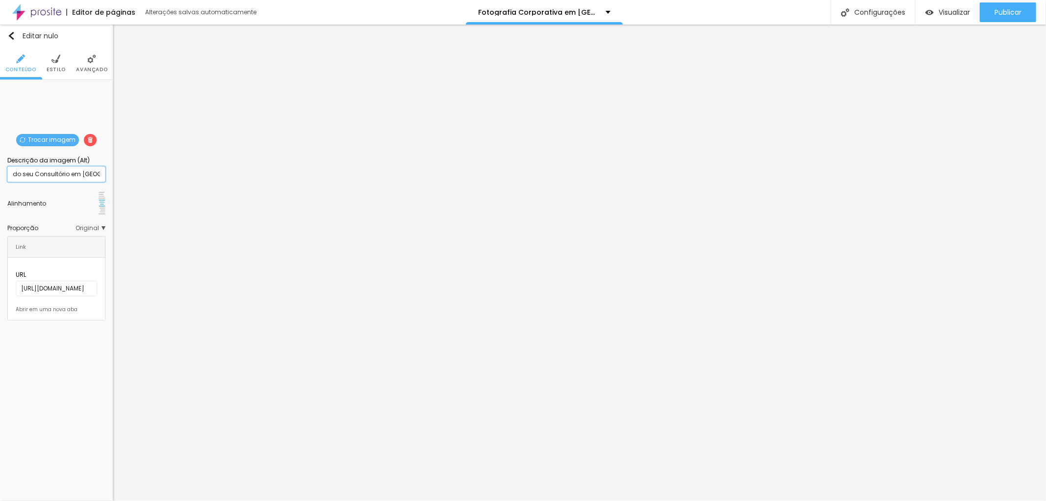
scroll to position [0, 100]
type input "Dra Carolina Pequeno na sacada do seu Consultório em Santos"
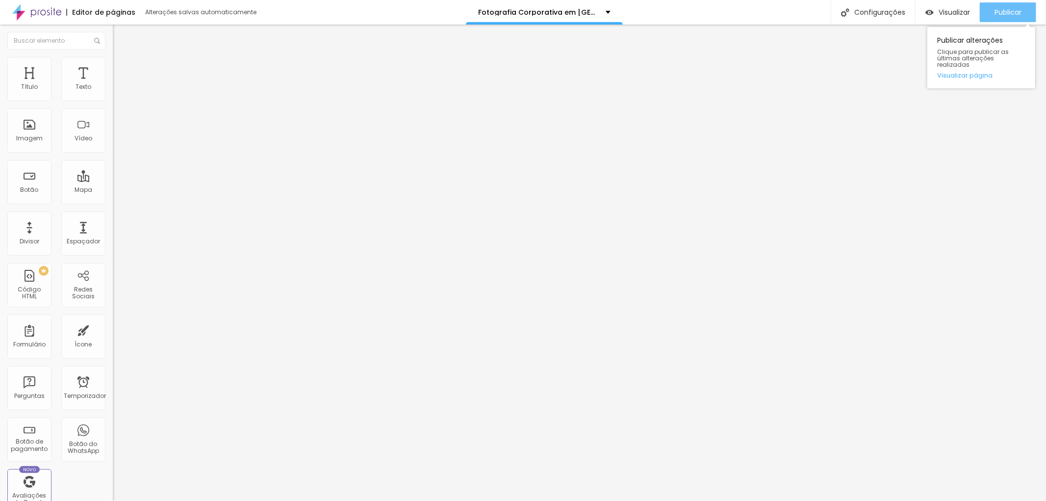
click at [1010, 13] on font "Publicar" at bounding box center [1007, 12] width 27 height 10
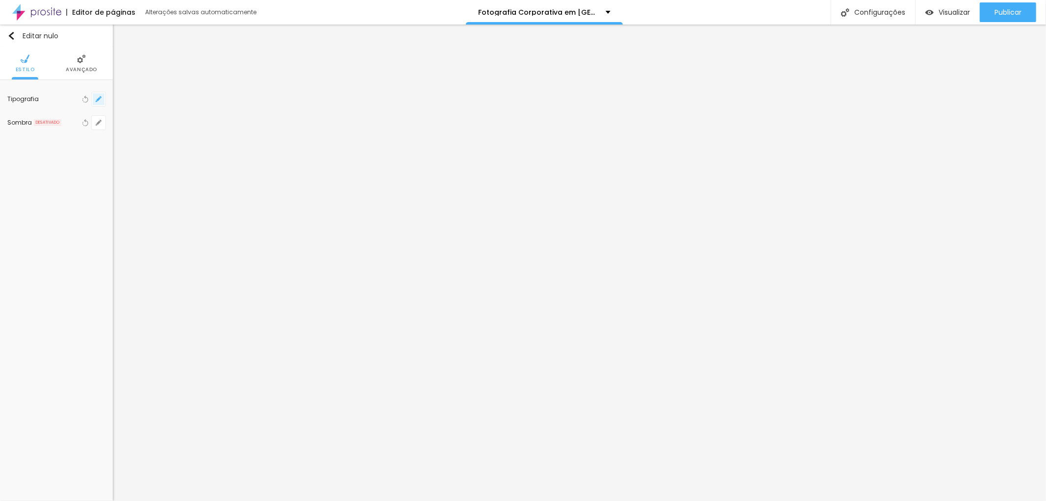
click at [97, 97] on icon "button" at bounding box center [99, 99] width 6 height 6
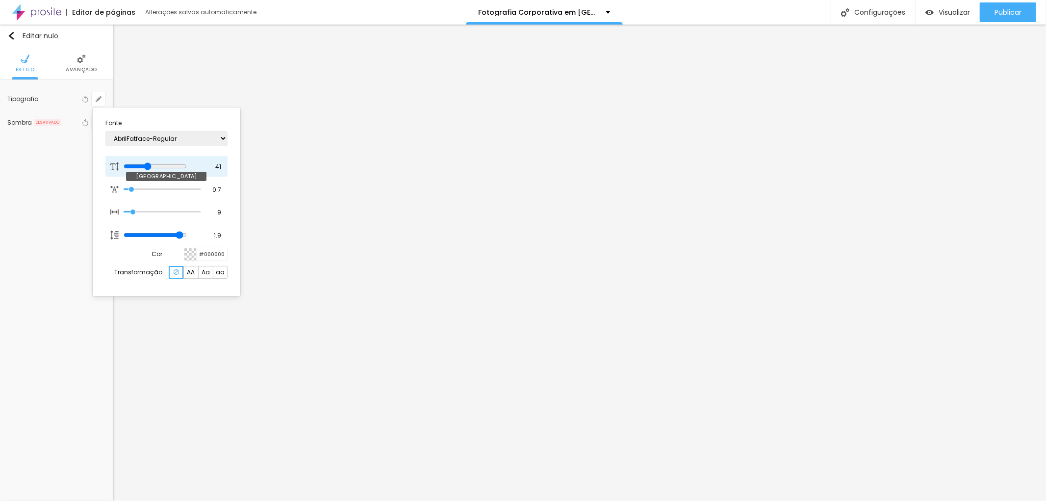
type input "43"
type input "44"
type input "45"
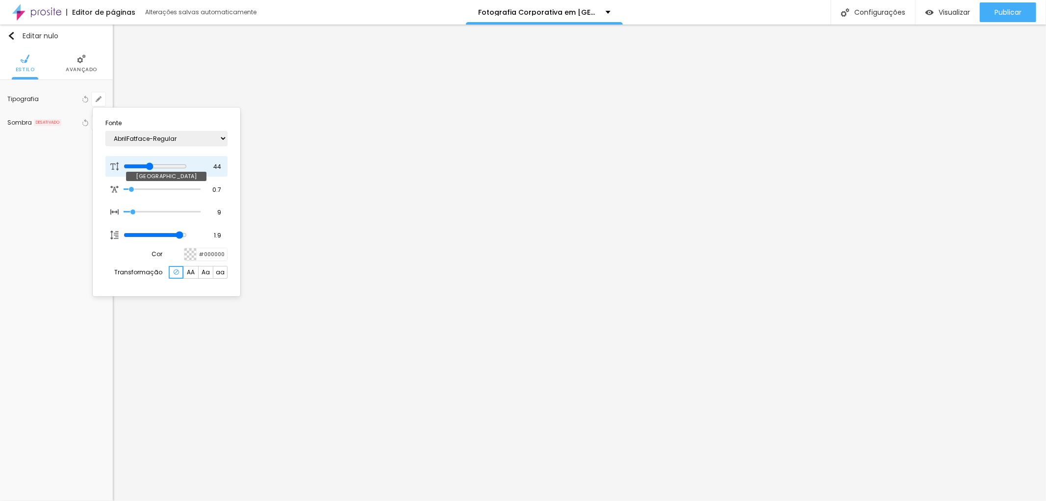
type input "45"
type input "46"
type input "47"
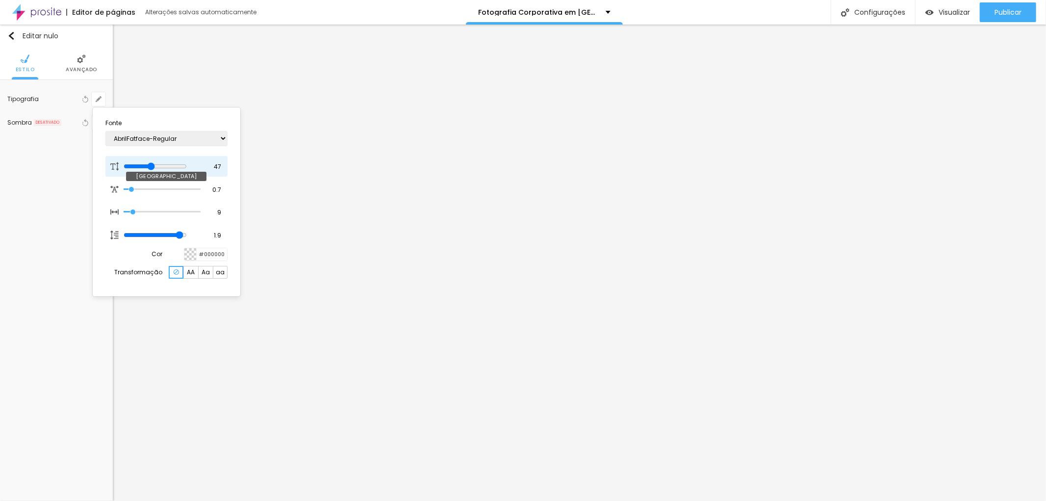
type input "48"
type input "49"
drag, startPoint x: 152, startPoint y: 164, endPoint x: 158, endPoint y: 167, distance: 5.9
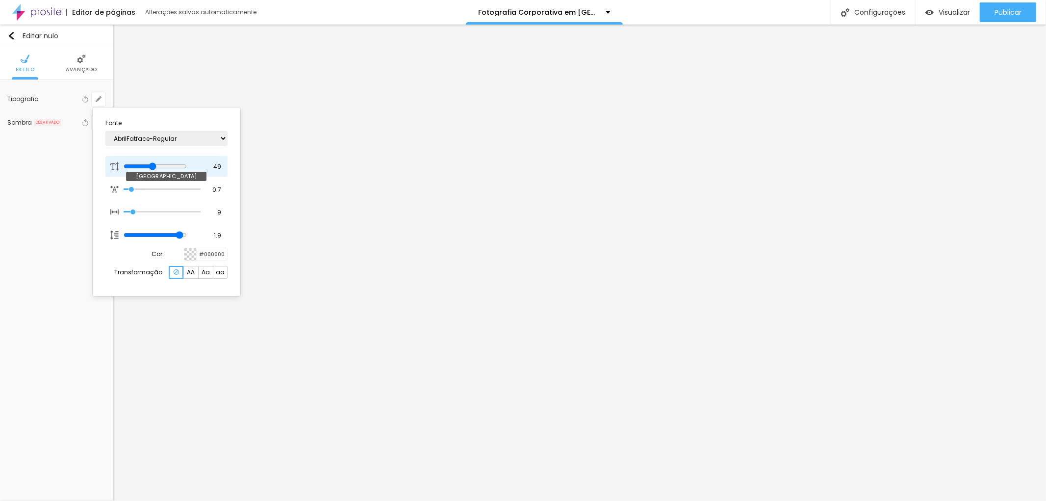
type input "49"
click at [158, 167] on input "range" at bounding box center [155, 166] width 63 height 8
click at [1010, 9] on div at bounding box center [523, 250] width 1046 height 501
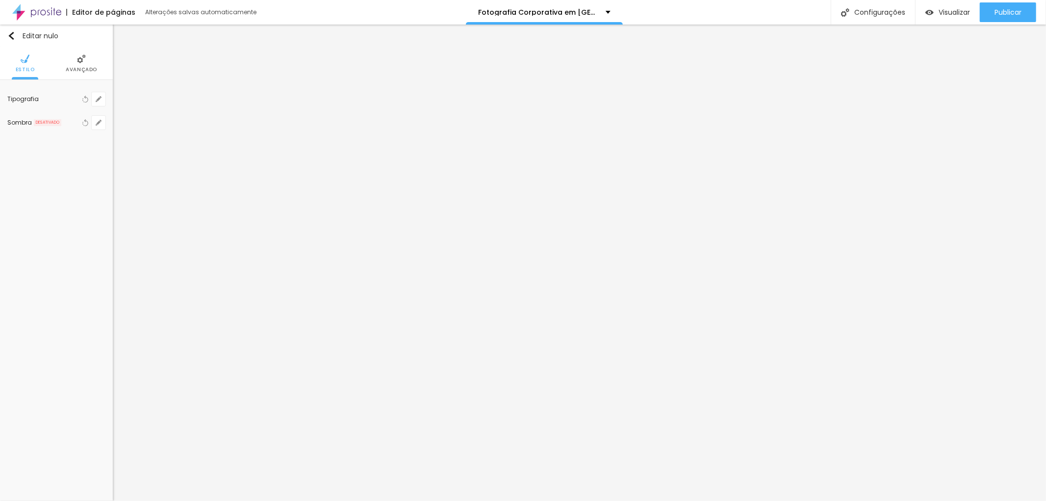
click at [1010, 9] on font "Publicar" at bounding box center [1007, 12] width 27 height 10
click at [1002, 8] on font "Publicar" at bounding box center [1007, 12] width 27 height 10
click at [100, 99] on icon "button" at bounding box center [99, 99] width 4 height 4
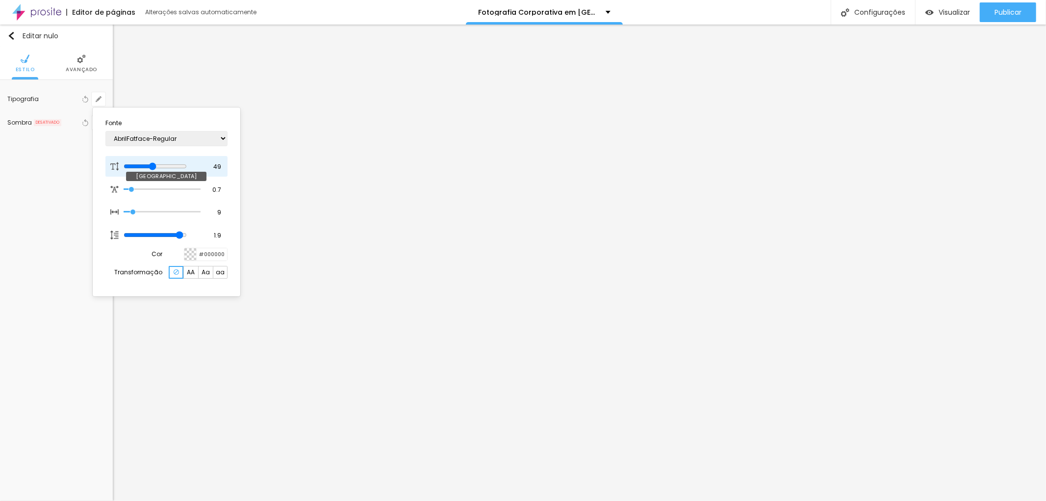
type input "52"
type input "53"
click at [159, 165] on input "range" at bounding box center [155, 166] width 63 height 8
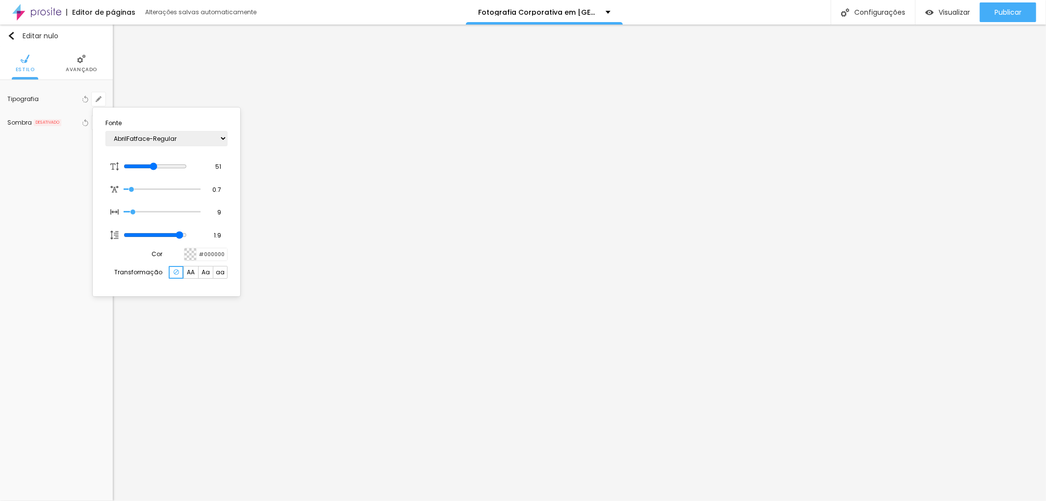
click at [685, 149] on div at bounding box center [523, 250] width 1046 height 501
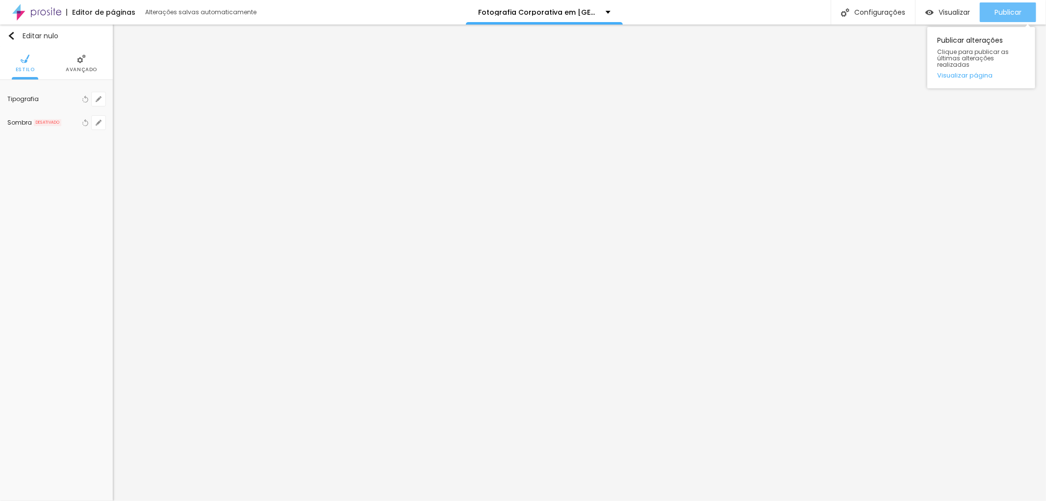
click at [1017, 11] on font "Publicar" at bounding box center [1007, 12] width 27 height 10
click at [998, 8] on font "Publicar" at bounding box center [1007, 12] width 27 height 10
click at [1010, 15] on font "Publicar" at bounding box center [1007, 12] width 27 height 10
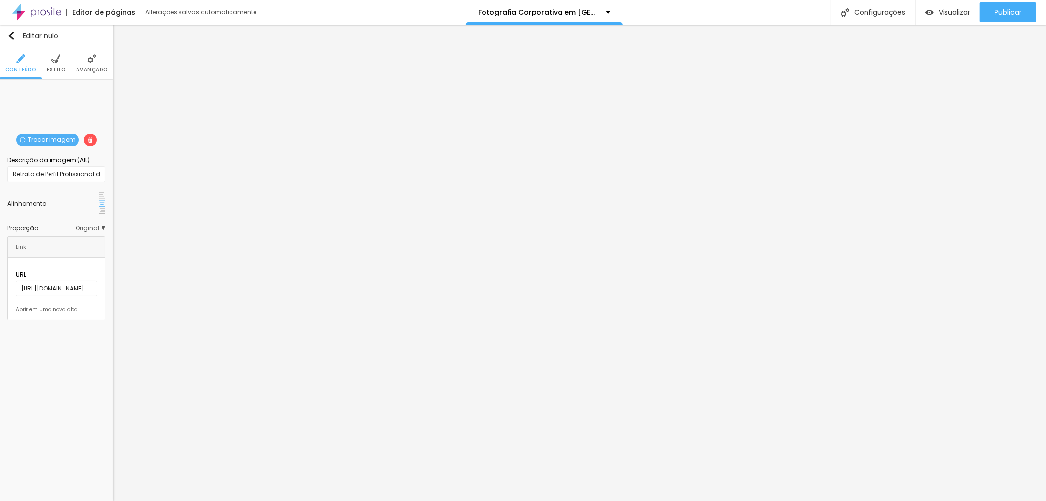
click at [61, 67] on font "Estilo" at bounding box center [56, 69] width 19 height 7
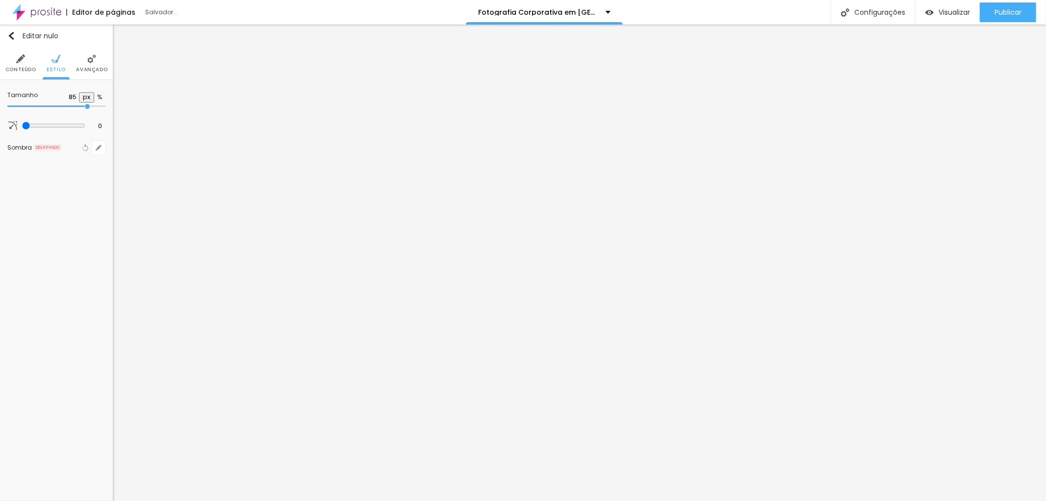
drag, startPoint x: 71, startPoint y: 103, endPoint x: 85, endPoint y: 106, distance: 15.1
click at [85, 106] on input "range" at bounding box center [56, 106] width 98 height 5
click at [997, 10] on font "Publicar" at bounding box center [1007, 12] width 27 height 10
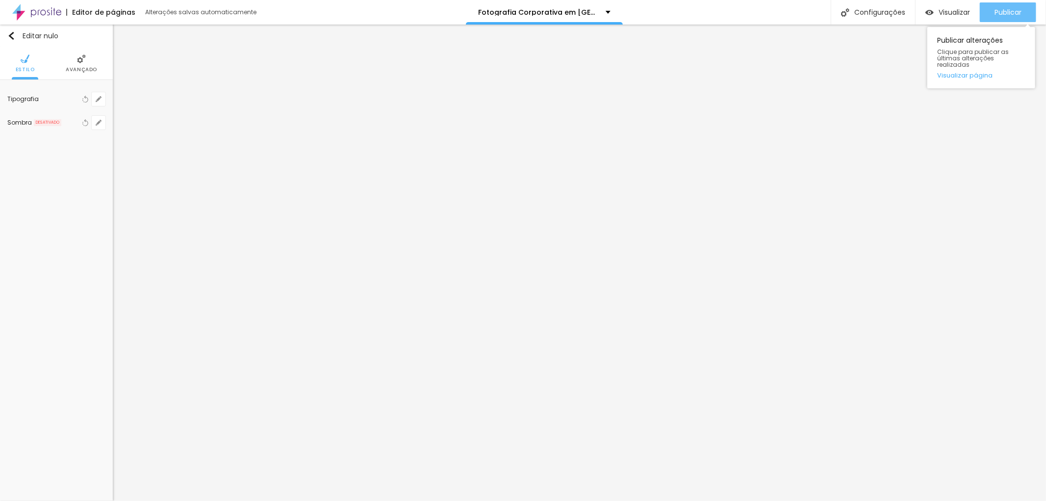
click at [1015, 15] on font "Publicar" at bounding box center [1007, 12] width 27 height 10
click at [99, 99] on icon "button" at bounding box center [99, 99] width 4 height 4
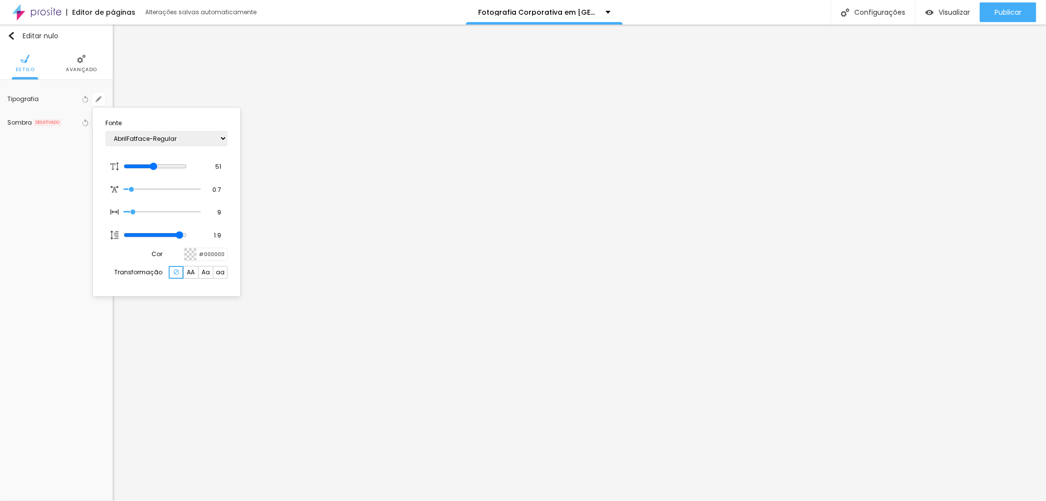
click at [185, 257] on div at bounding box center [190, 254] width 12 height 12
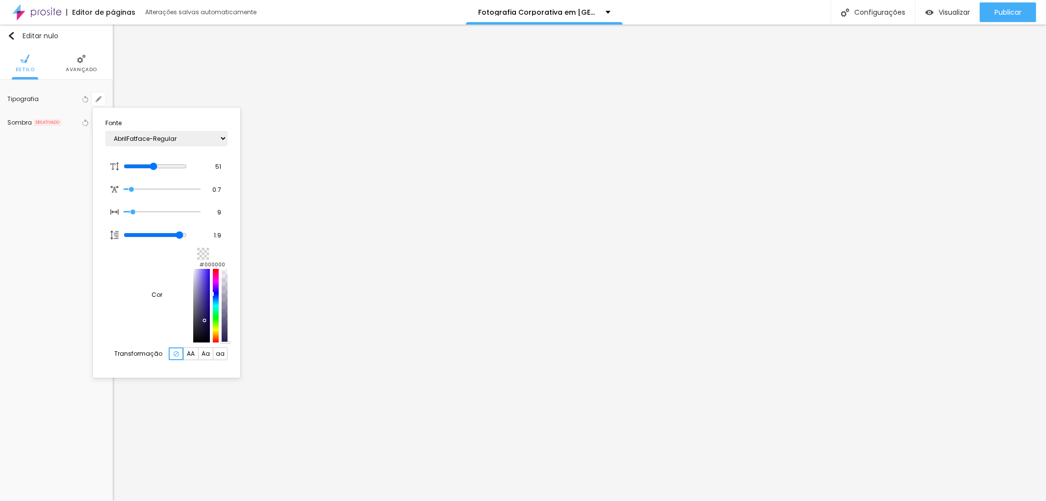
click at [193, 302] on div at bounding box center [201, 306] width 17 height 74
click at [193, 316] on div at bounding box center [201, 295] width 17 height 74
click at [193, 294] on div at bounding box center [201, 295] width 17 height 74
click at [193, 312] on div at bounding box center [201, 295] width 17 height 74
click at [193, 288] on div at bounding box center [201, 295] width 17 height 74
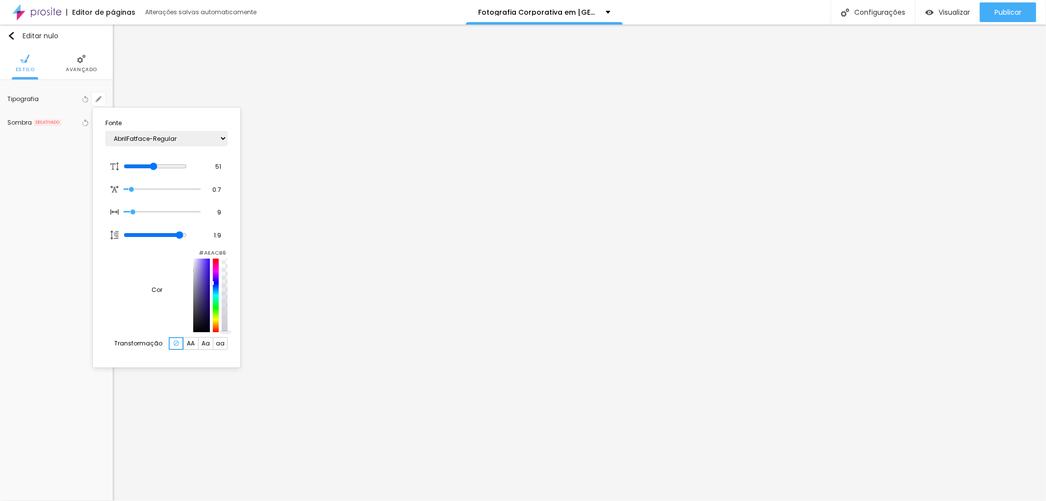
click at [193, 279] on div at bounding box center [201, 295] width 17 height 74
click at [193, 275] on div at bounding box center [201, 295] width 17 height 74
click at [346, 267] on div at bounding box center [523, 250] width 1046 height 501
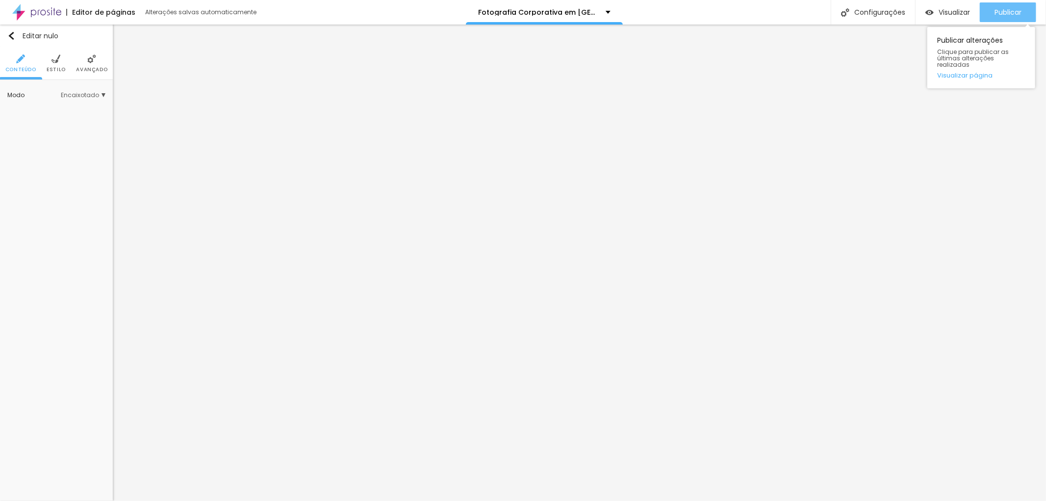
click at [1021, 7] on button "Publicar" at bounding box center [1008, 12] width 56 height 20
click at [99, 98] on icon "button" at bounding box center [99, 99] width 4 height 4
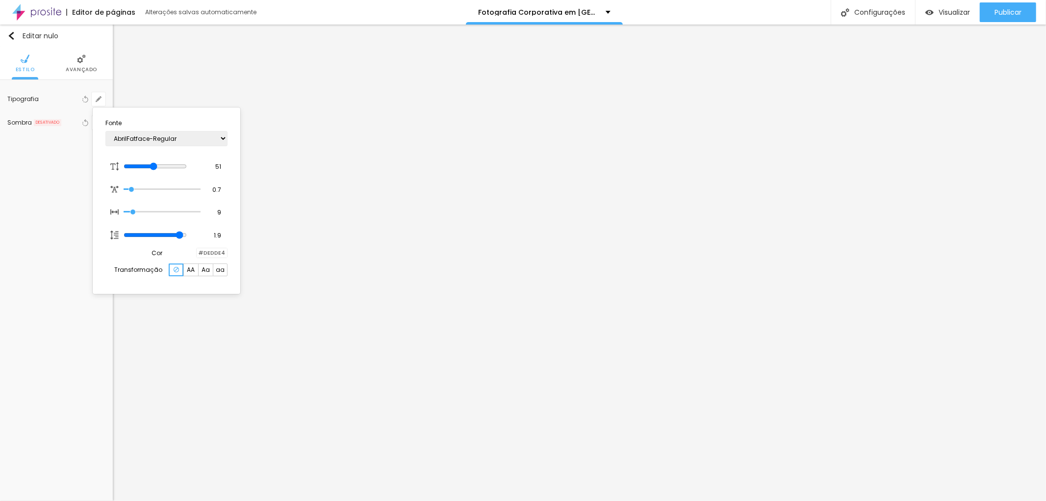
click at [197, 252] on div at bounding box center [197, 252] width 0 height 9
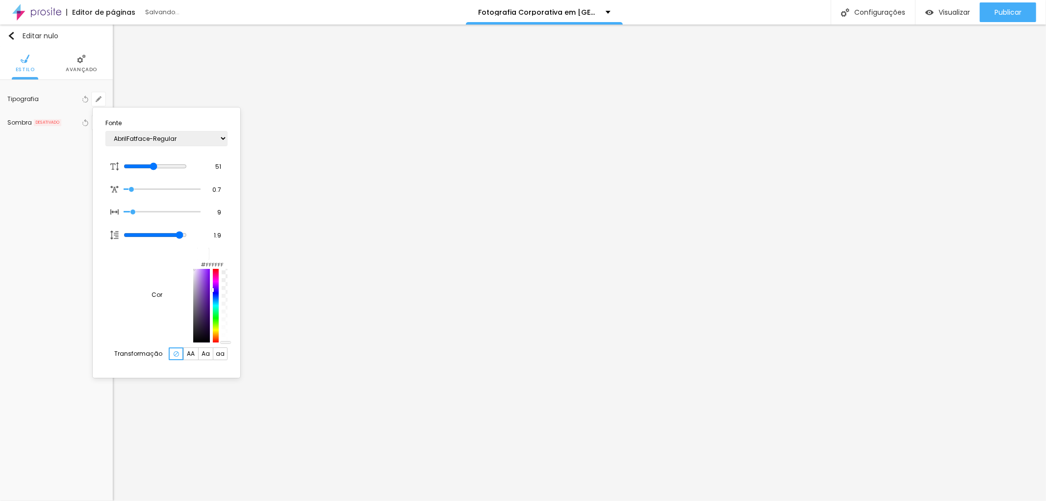
drag, startPoint x: 138, startPoint y: 275, endPoint x: 136, endPoint y: 266, distance: 9.6
click at [193, 269] on div at bounding box center [210, 306] width 34 height 74
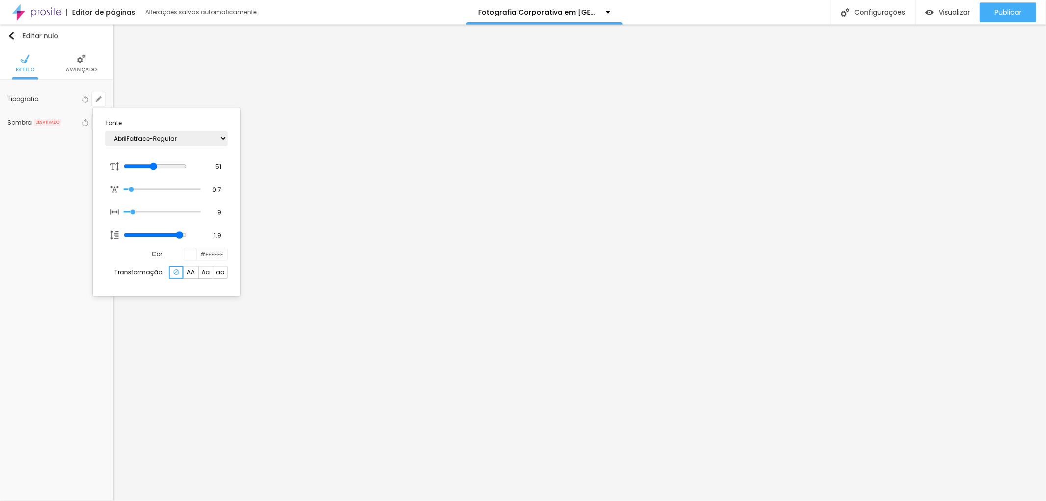
click at [498, 150] on div at bounding box center [523, 250] width 1046 height 501
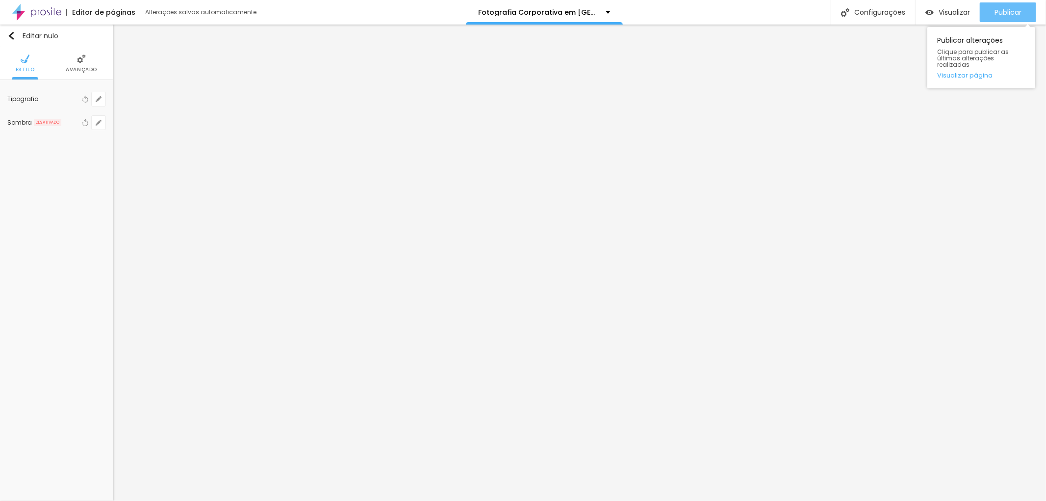
click at [994, 11] on font "Publicar" at bounding box center [1007, 12] width 27 height 10
click at [1021, 5] on button "Publicar" at bounding box center [1008, 12] width 56 height 20
click at [1001, 16] on font "Publicar" at bounding box center [1007, 12] width 27 height 10
click at [1002, 12] on font "Publicar" at bounding box center [1007, 12] width 27 height 10
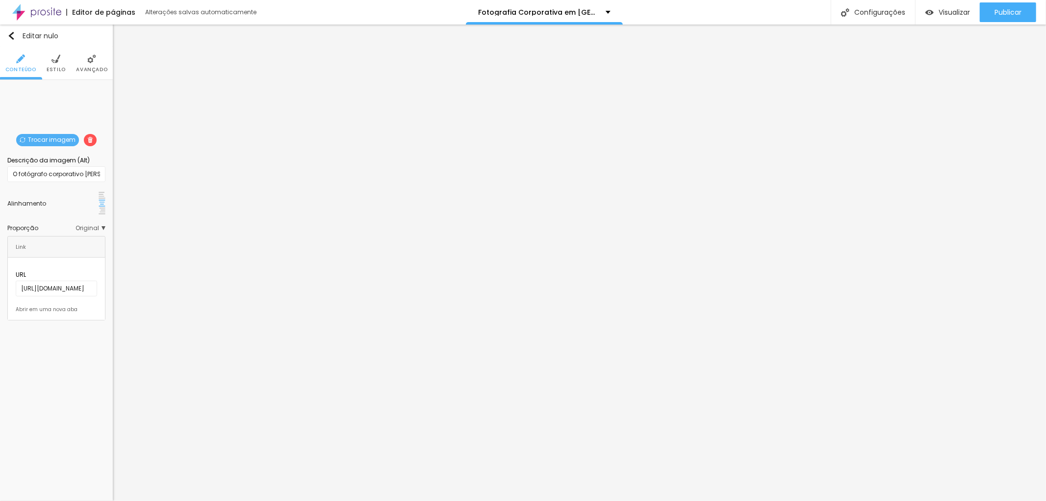
click at [56, 59] on img at bounding box center [55, 58] width 9 height 9
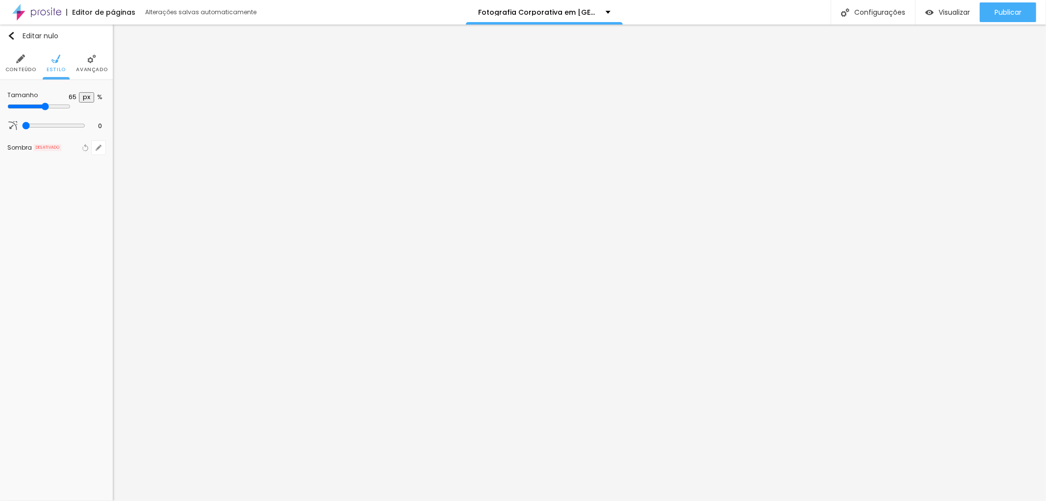
drag, startPoint x: 55, startPoint y: 103, endPoint x: 66, endPoint y: 106, distance: 11.7
click at [66, 106] on input "range" at bounding box center [38, 106] width 63 height 8
click at [1011, 9] on font "Publicar" at bounding box center [1007, 12] width 27 height 10
